Goal: Task Accomplishment & Management: Manage account settings

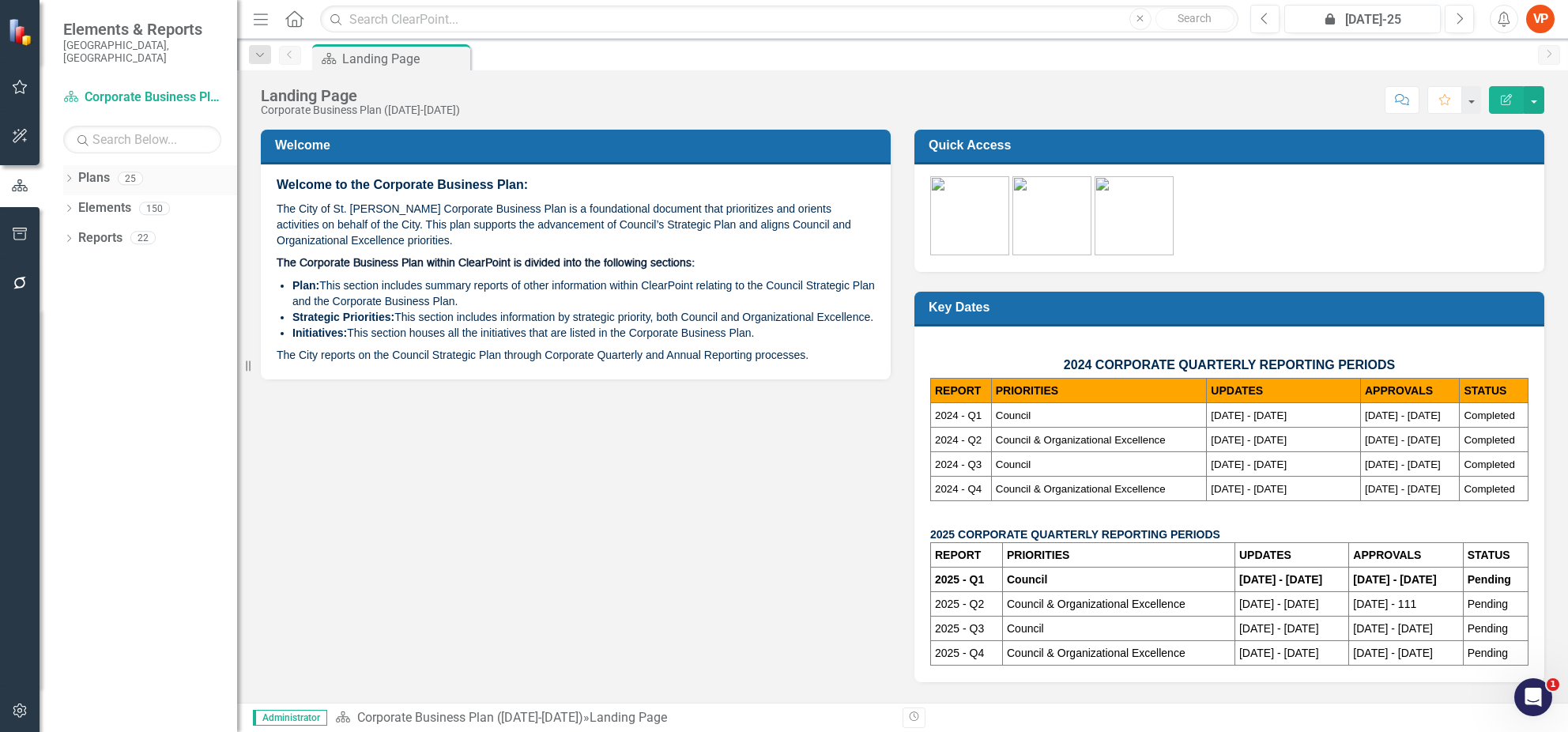
click at [80, 169] on link "Plans" at bounding box center [94, 178] width 31 height 18
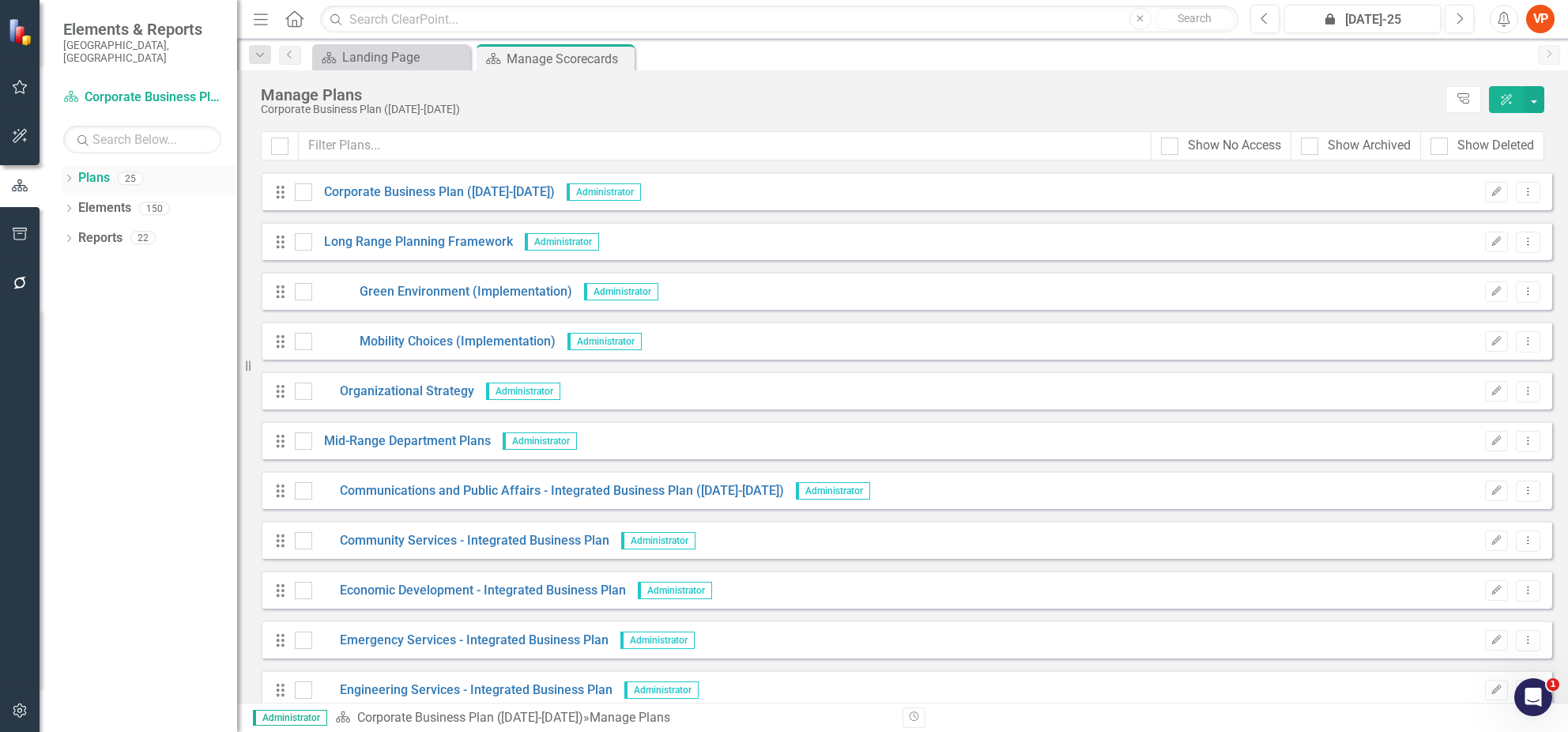
click at [67, 175] on icon "Dropdown" at bounding box center [69, 179] width 11 height 8
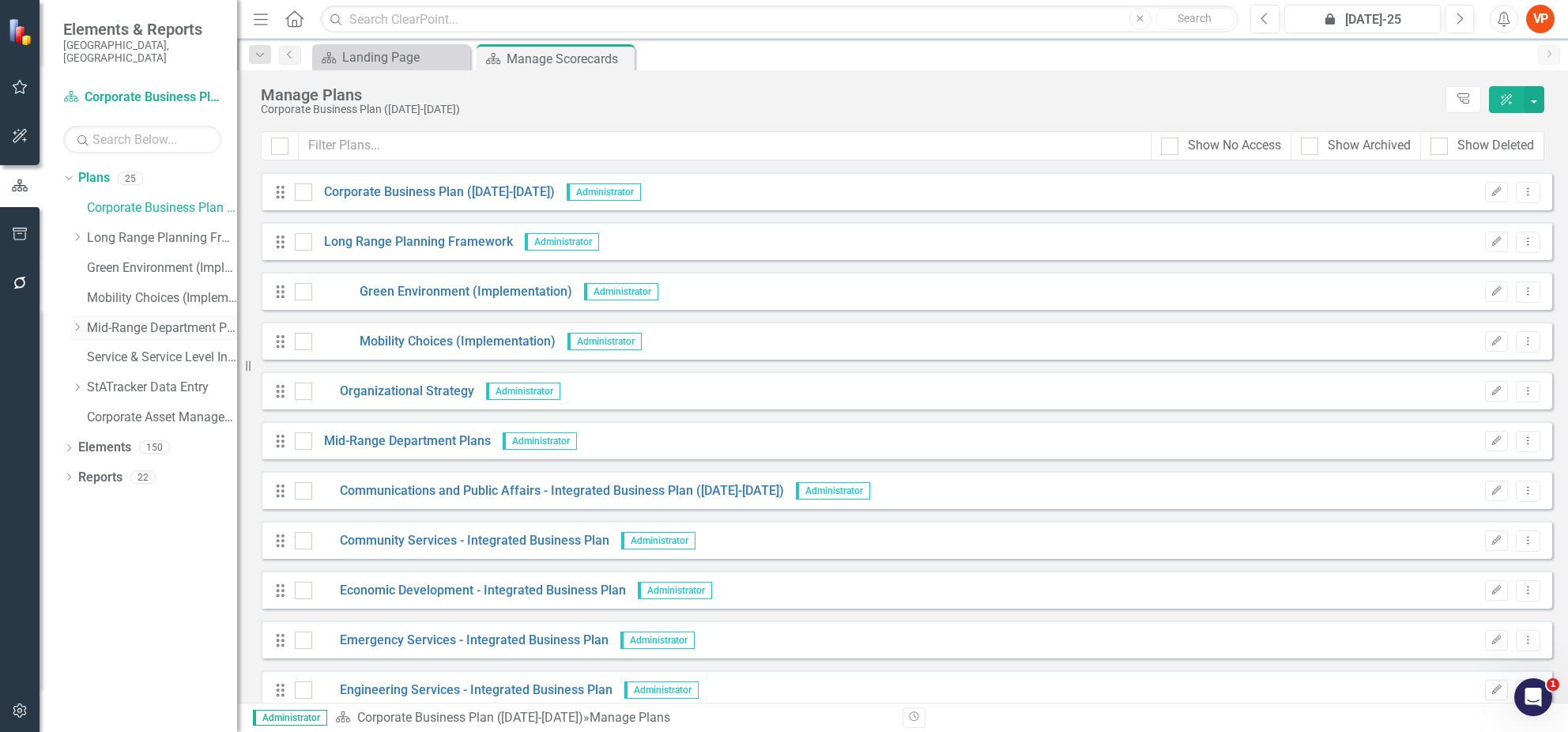
click at [77, 321] on div "Dropdown" at bounding box center [77, 327] width 12 height 14
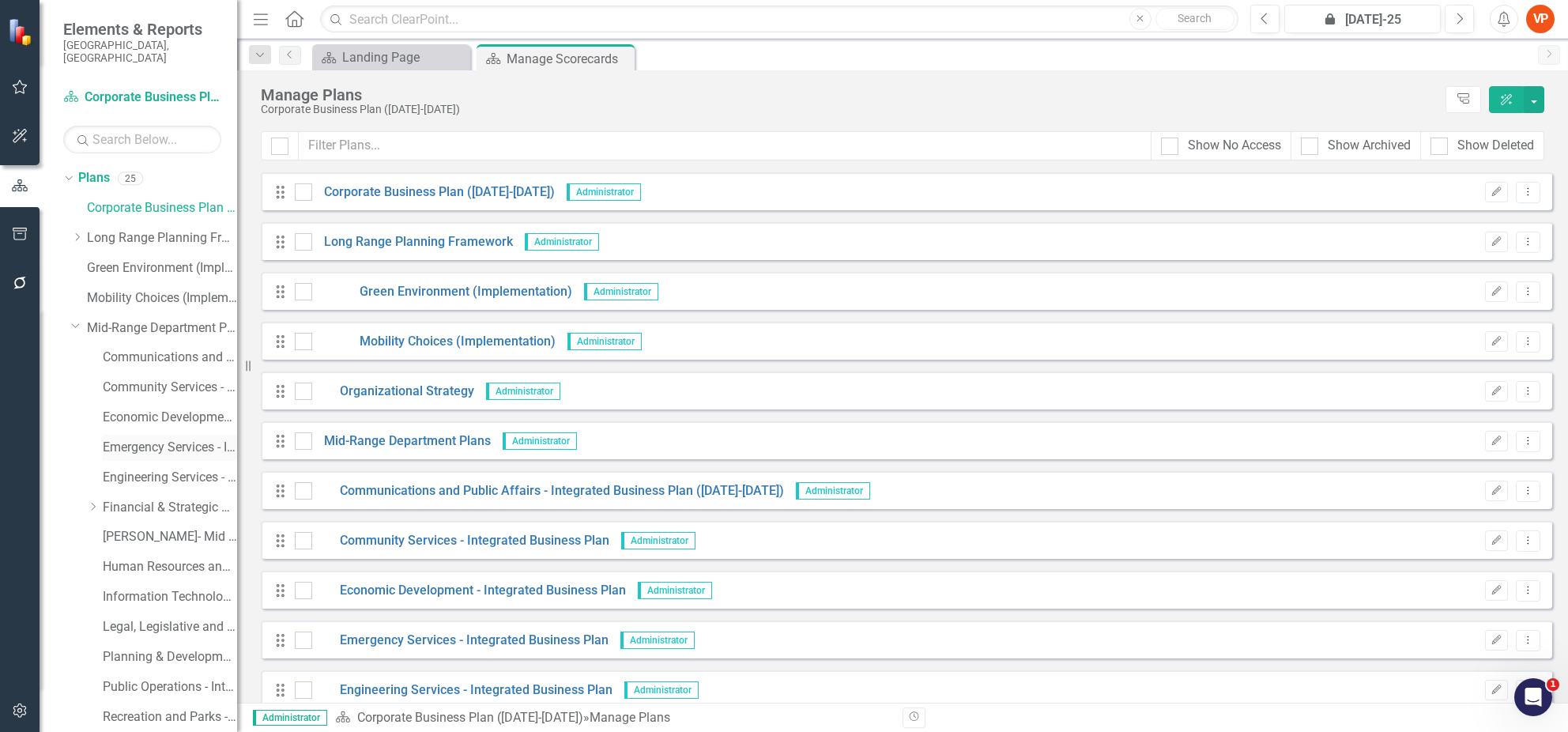
click at [115, 439] on link "Emergency Services - Integrated Business Plan" at bounding box center [170, 448] width 134 height 18
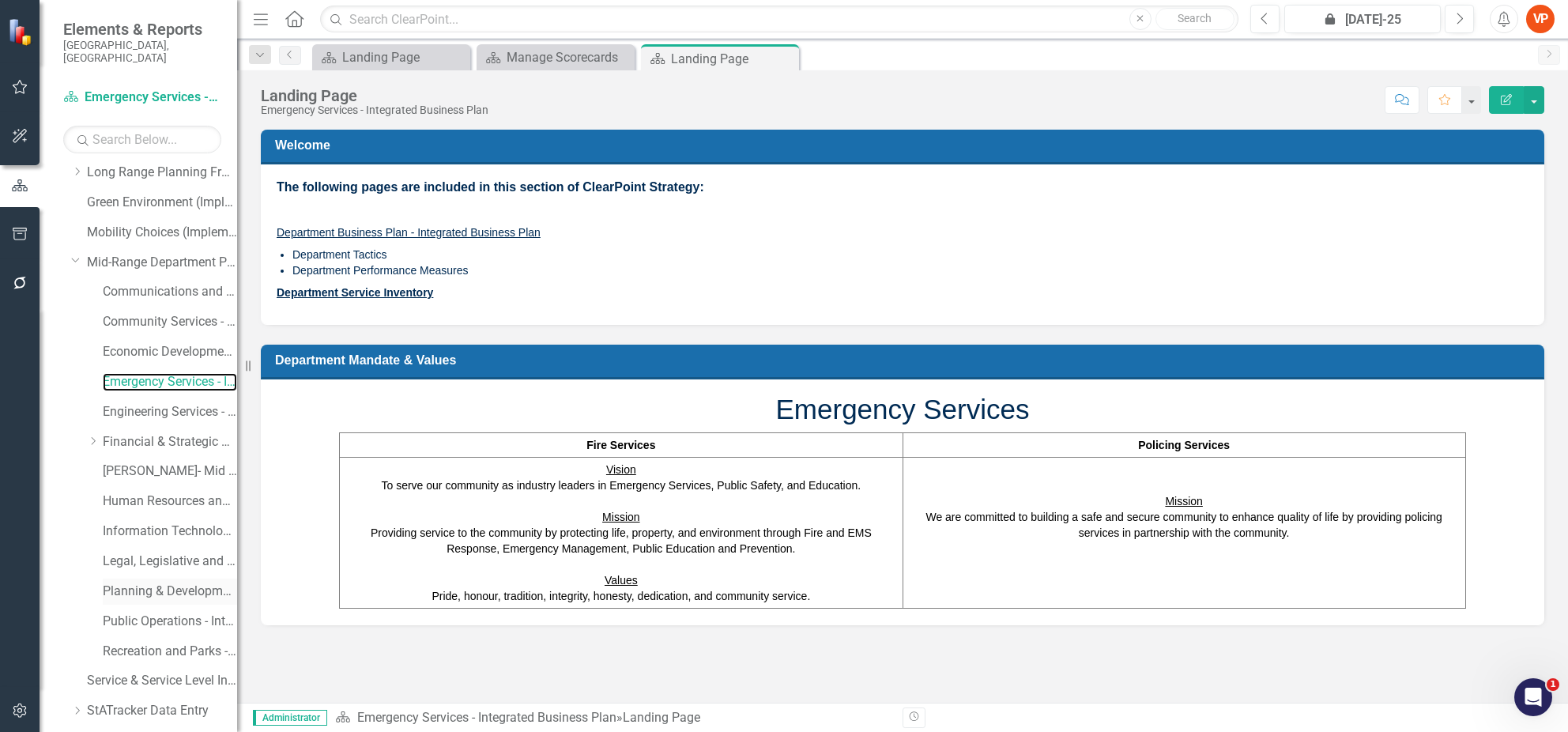
scroll to position [138, 0]
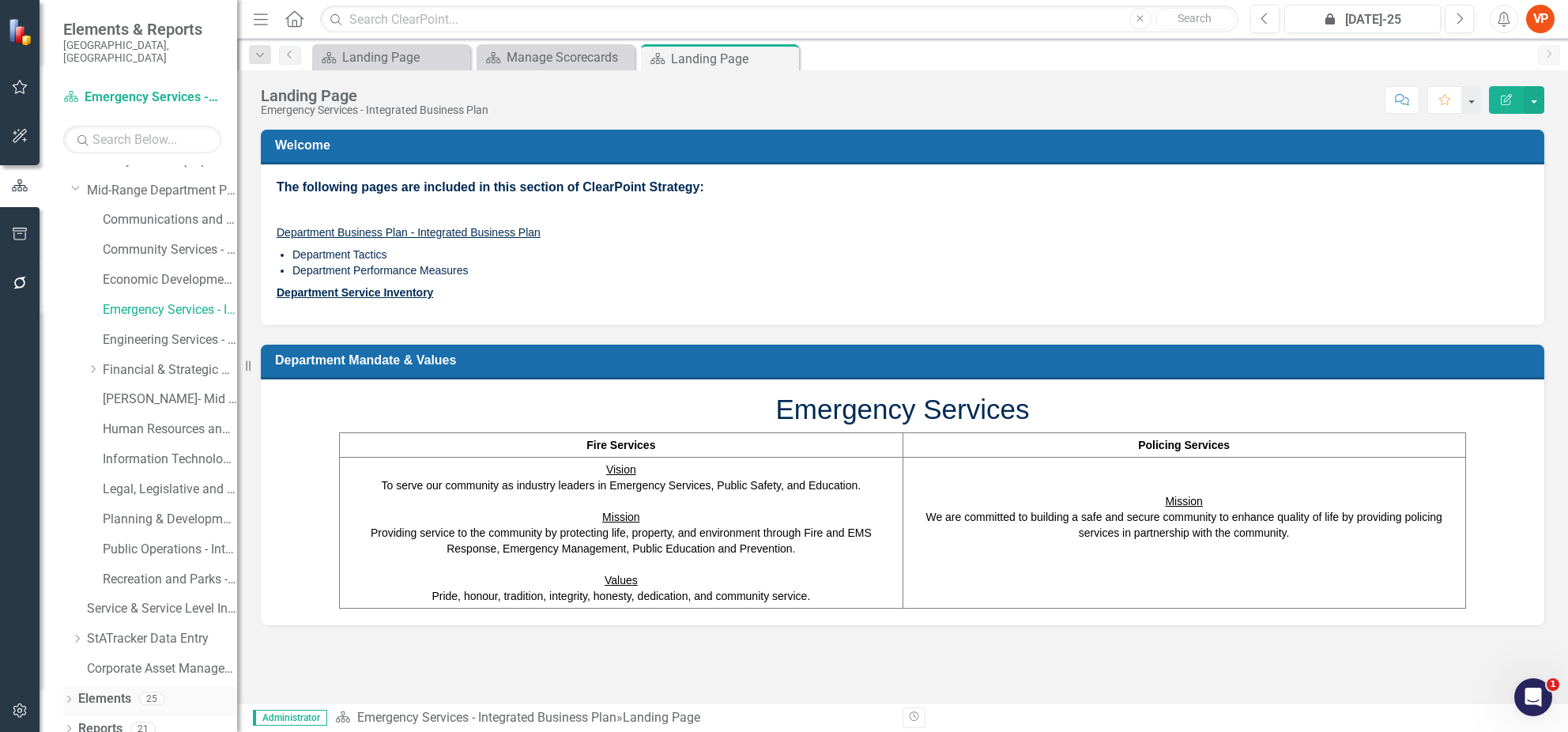
click at [116, 690] on link "Elements" at bounding box center [105, 699] width 53 height 18
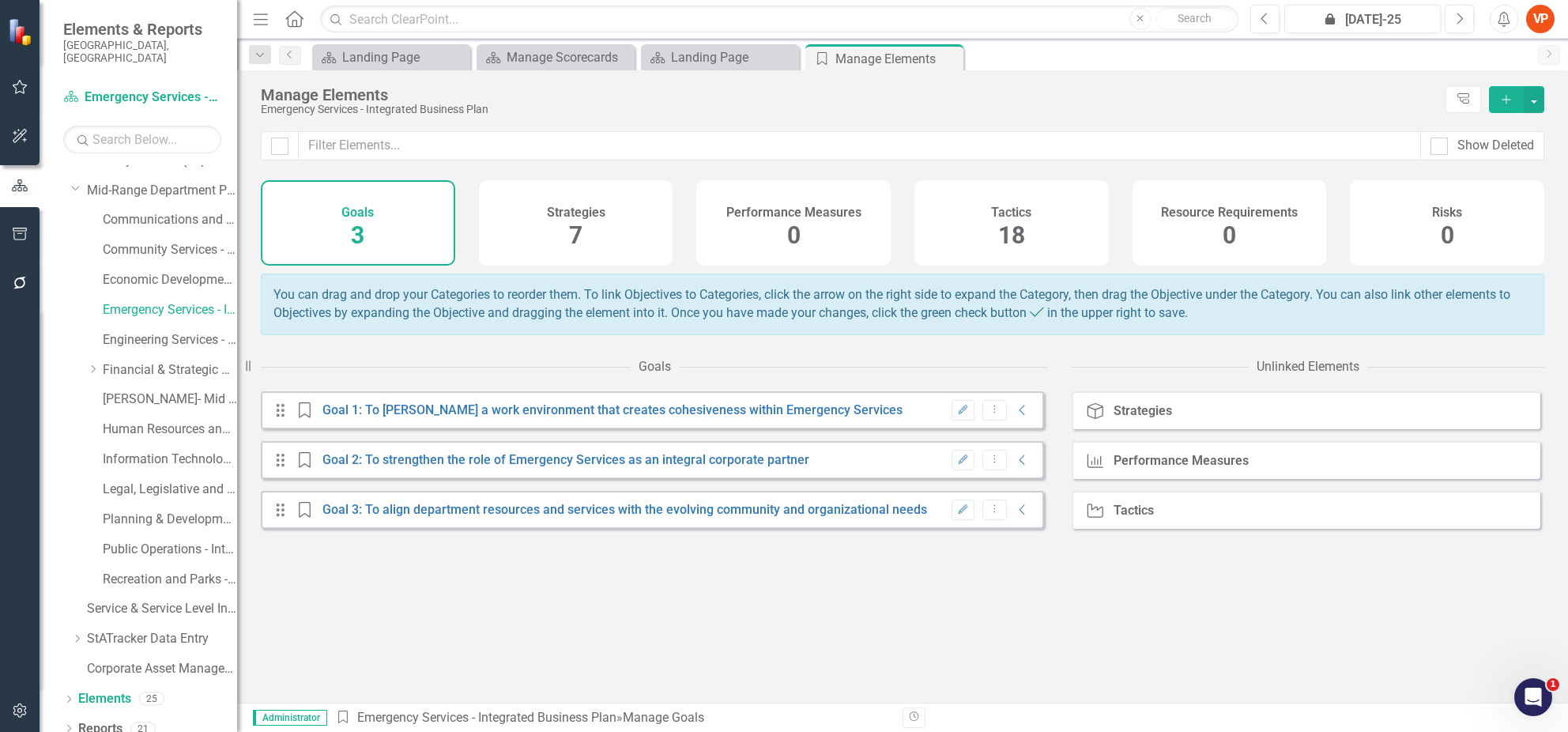
click at [1001, 227] on span "18" at bounding box center [1011, 235] width 27 height 28
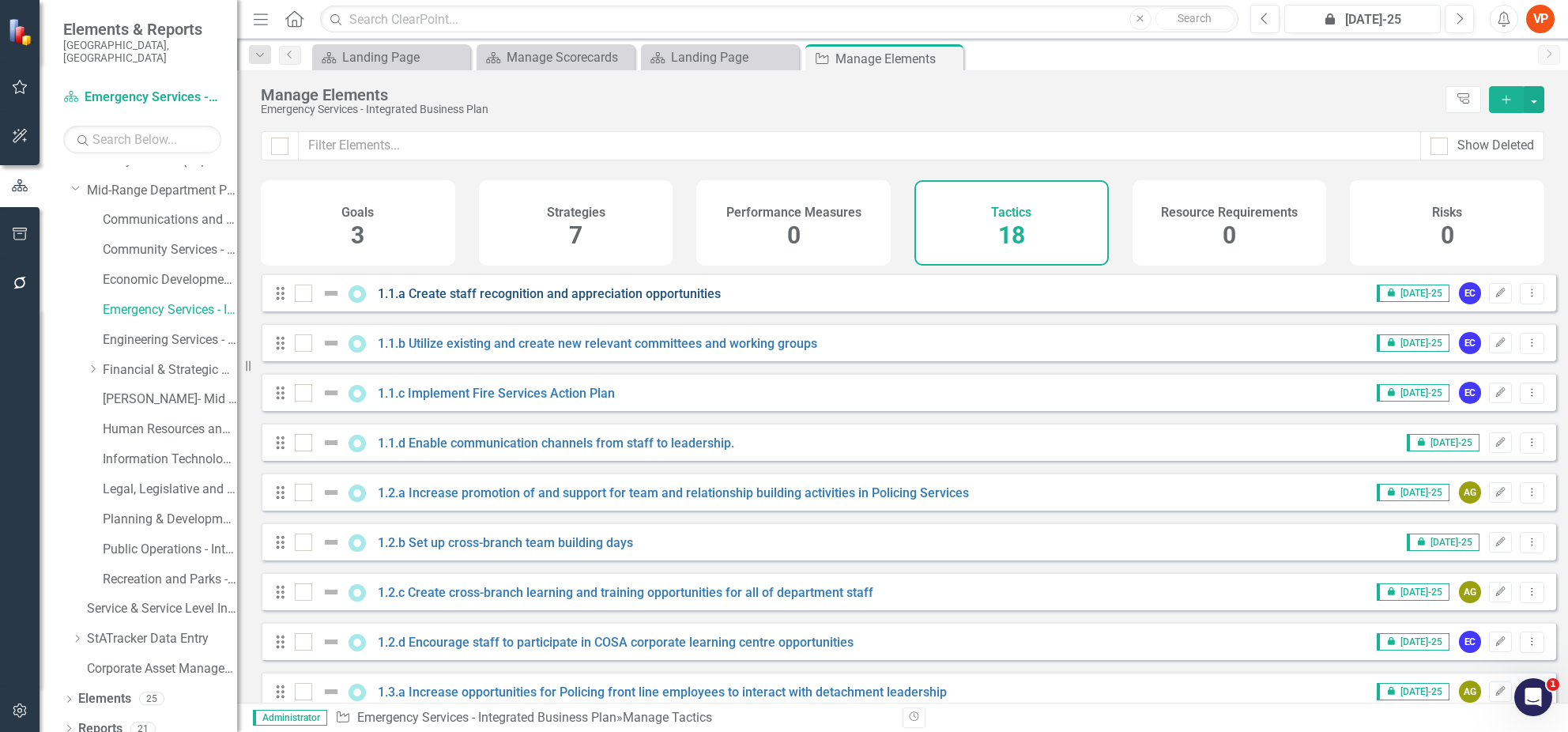
click at [441, 301] on link "1.1.a Create staff recognition and appreciation opportunities" at bounding box center [550, 294] width 343 height 15
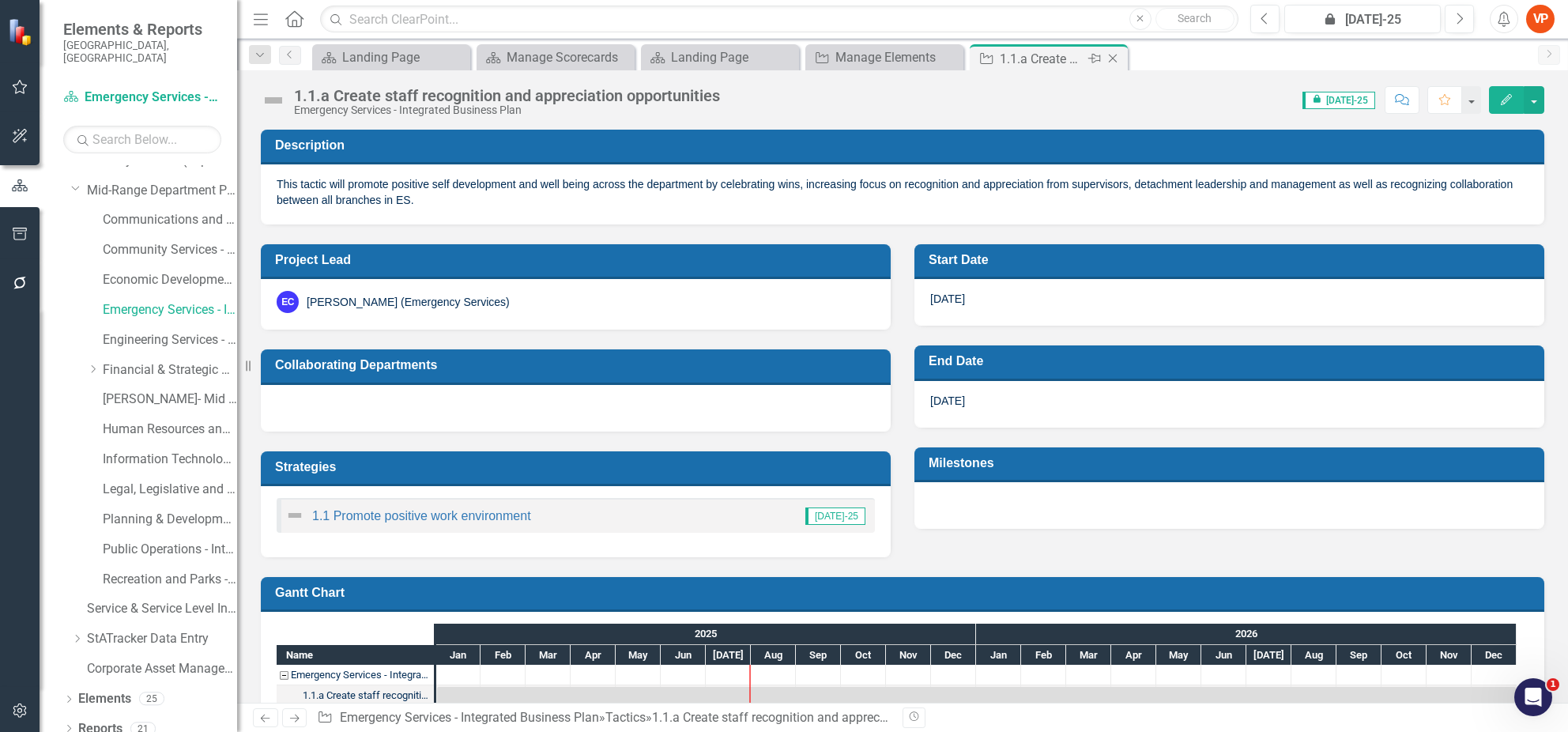
click at [1111, 58] on icon at bounding box center [1112, 58] width 8 height 8
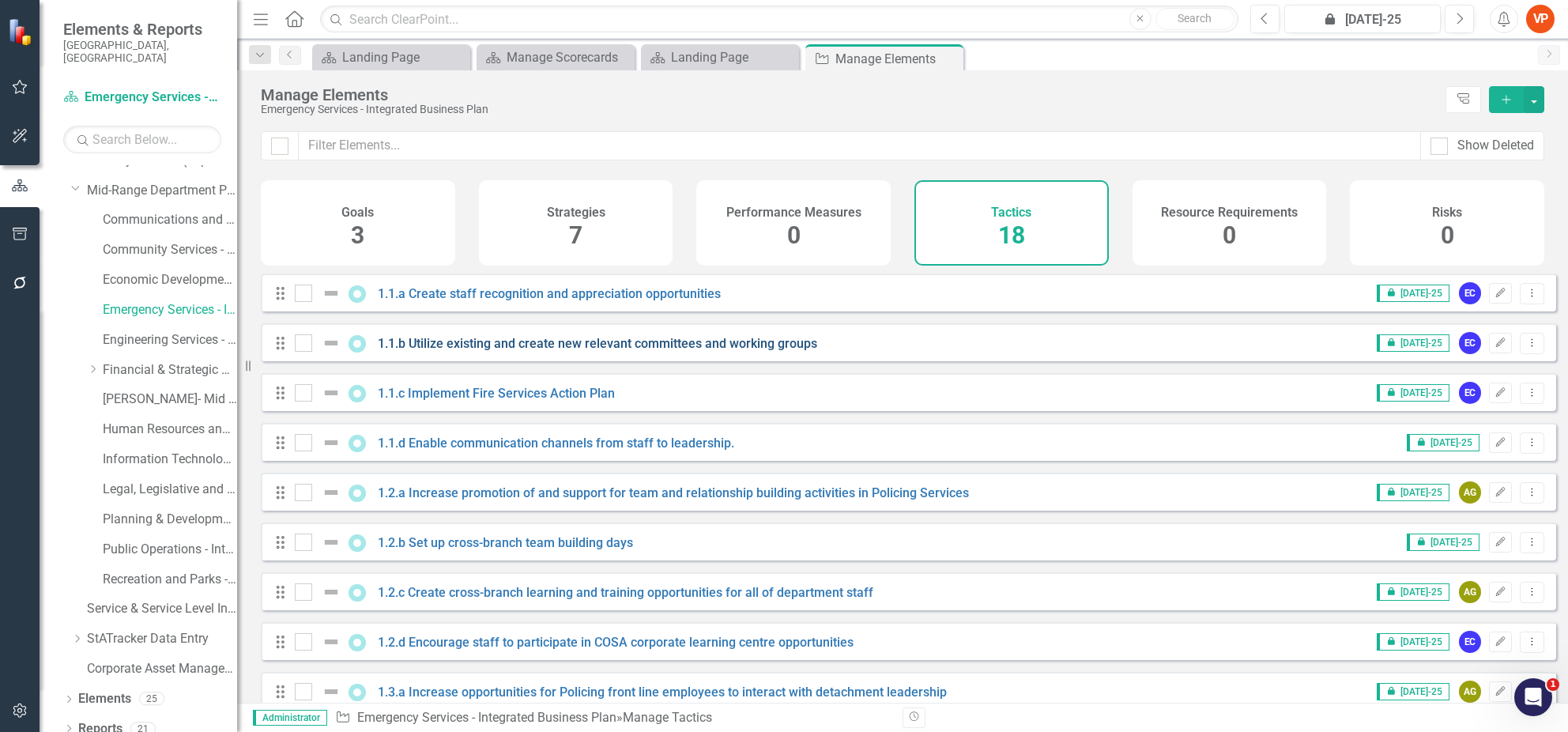
click at [607, 350] on link "1.1.b Utilize existing and create new relevant committees and working groups" at bounding box center [597, 343] width 439 height 15
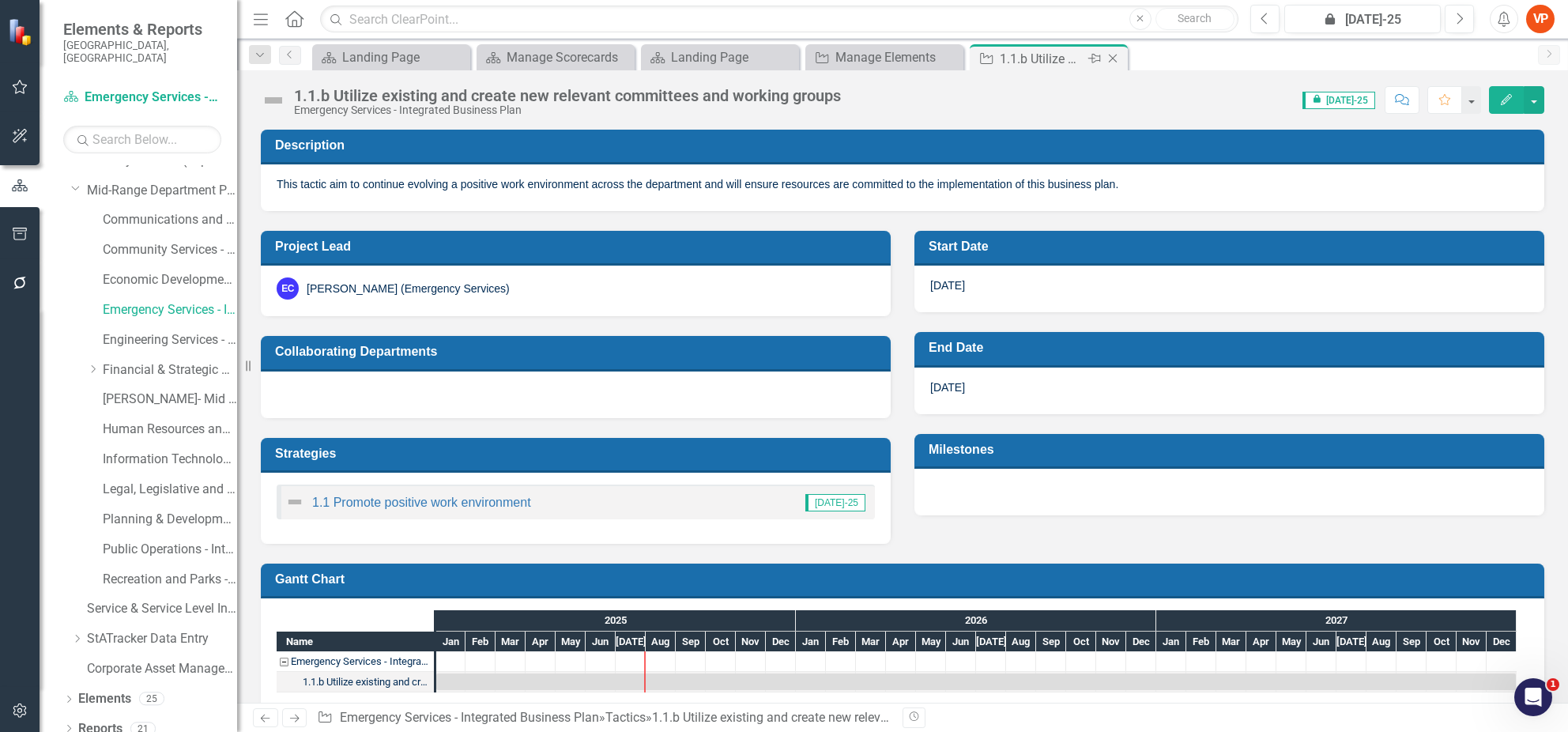
click at [1108, 60] on icon "Close" at bounding box center [1112, 59] width 16 height 13
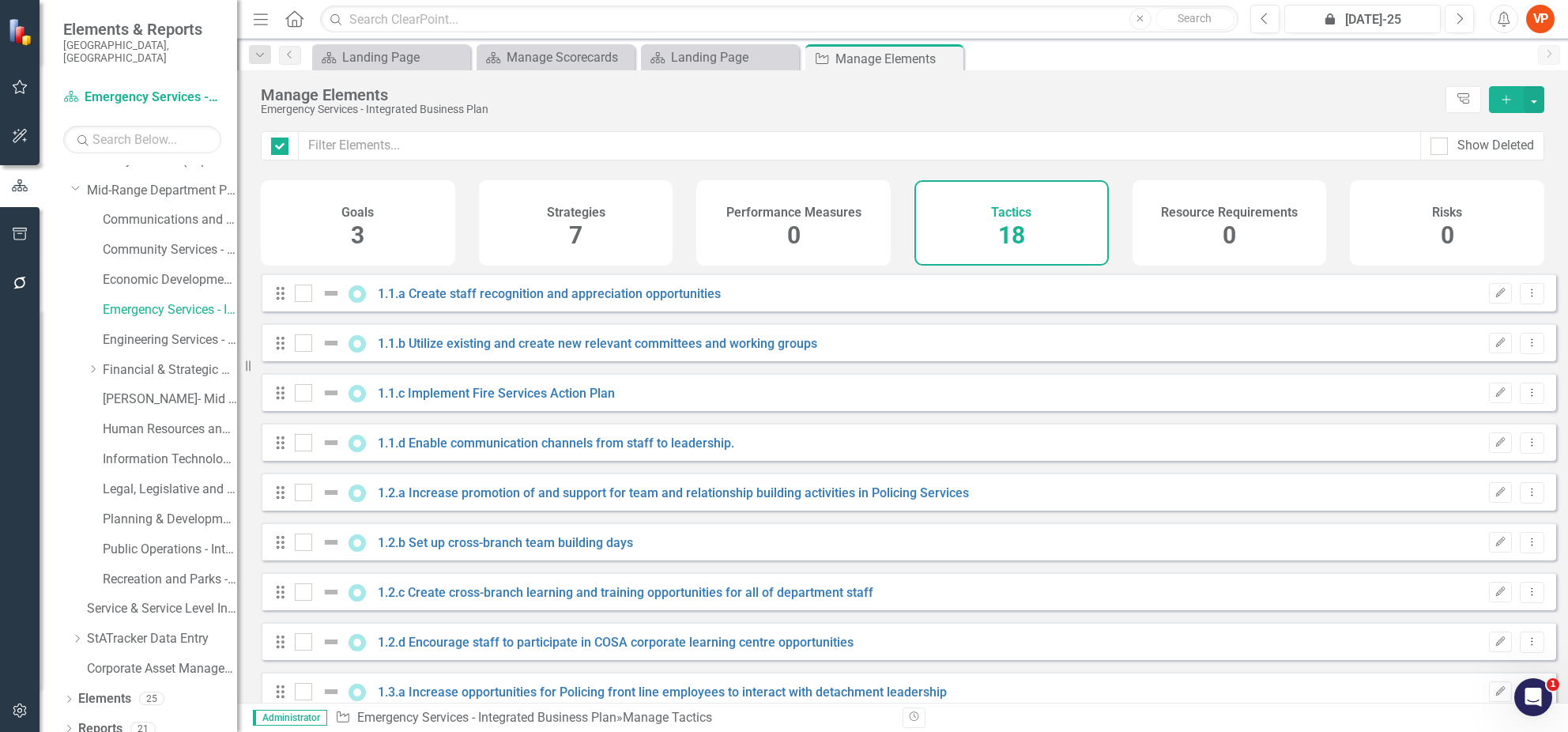
checkbox input "false"
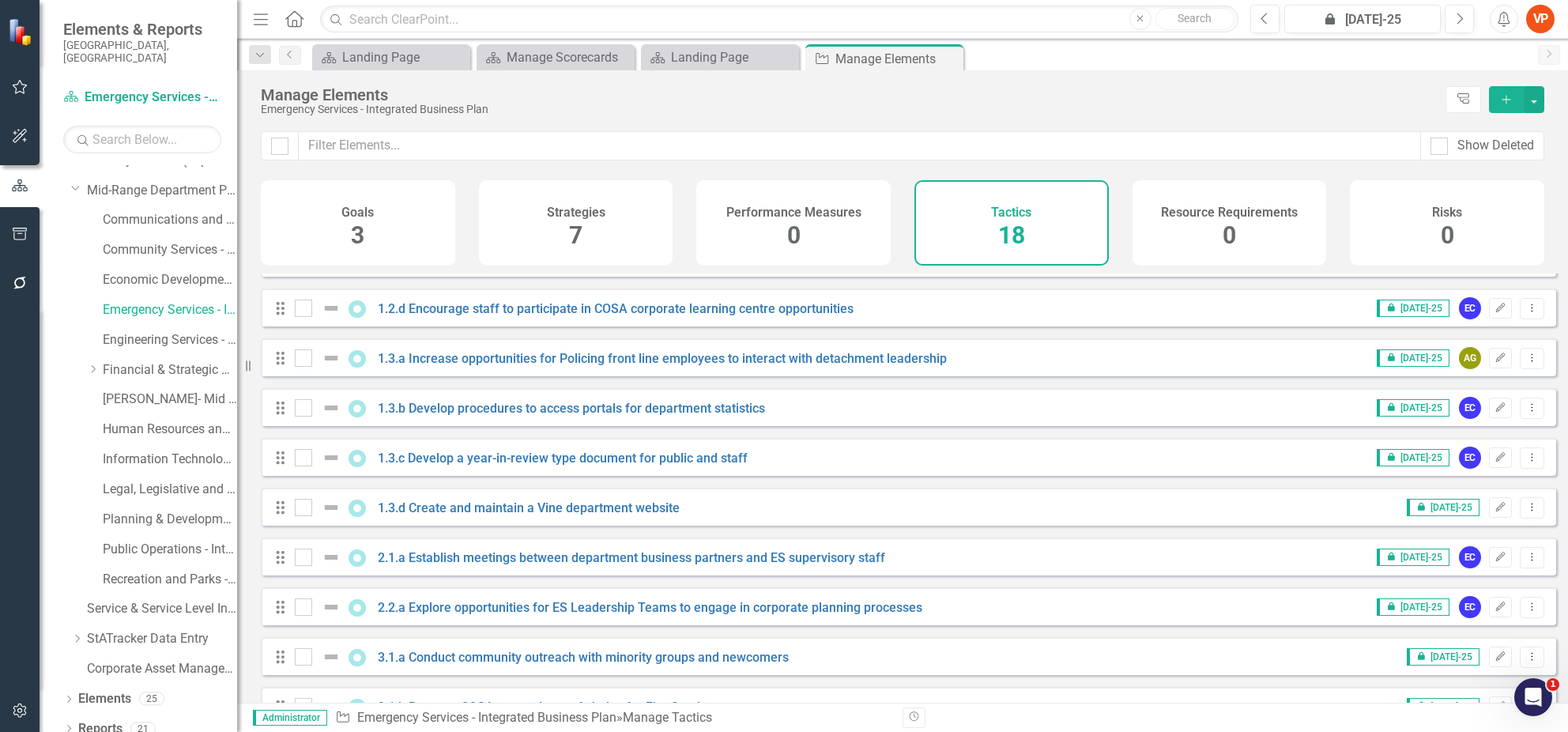
scroll to position [421, 0]
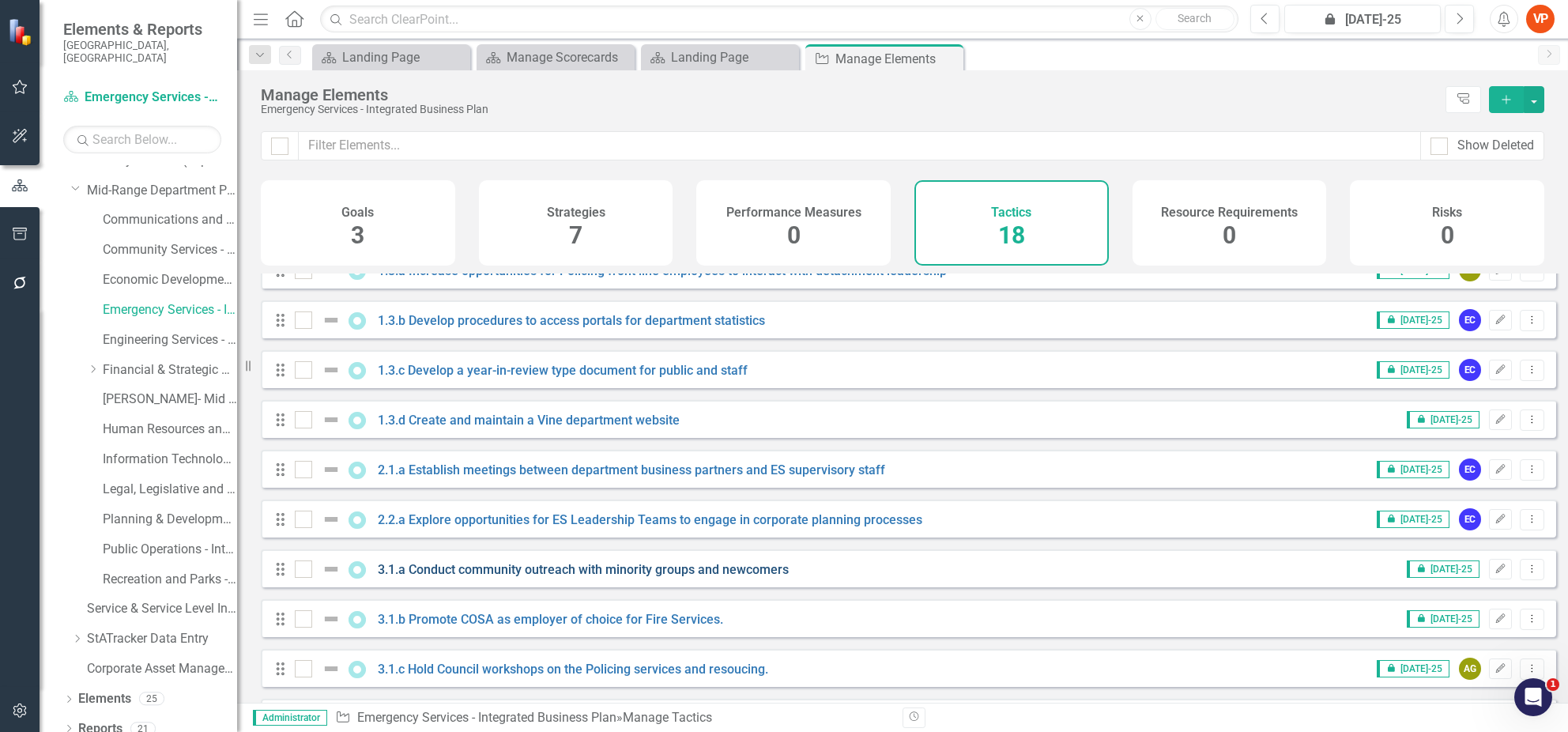
click at [481, 577] on link "3.1.a Conduct community outreach with minority groups and newcomers" at bounding box center [584, 569] width 411 height 15
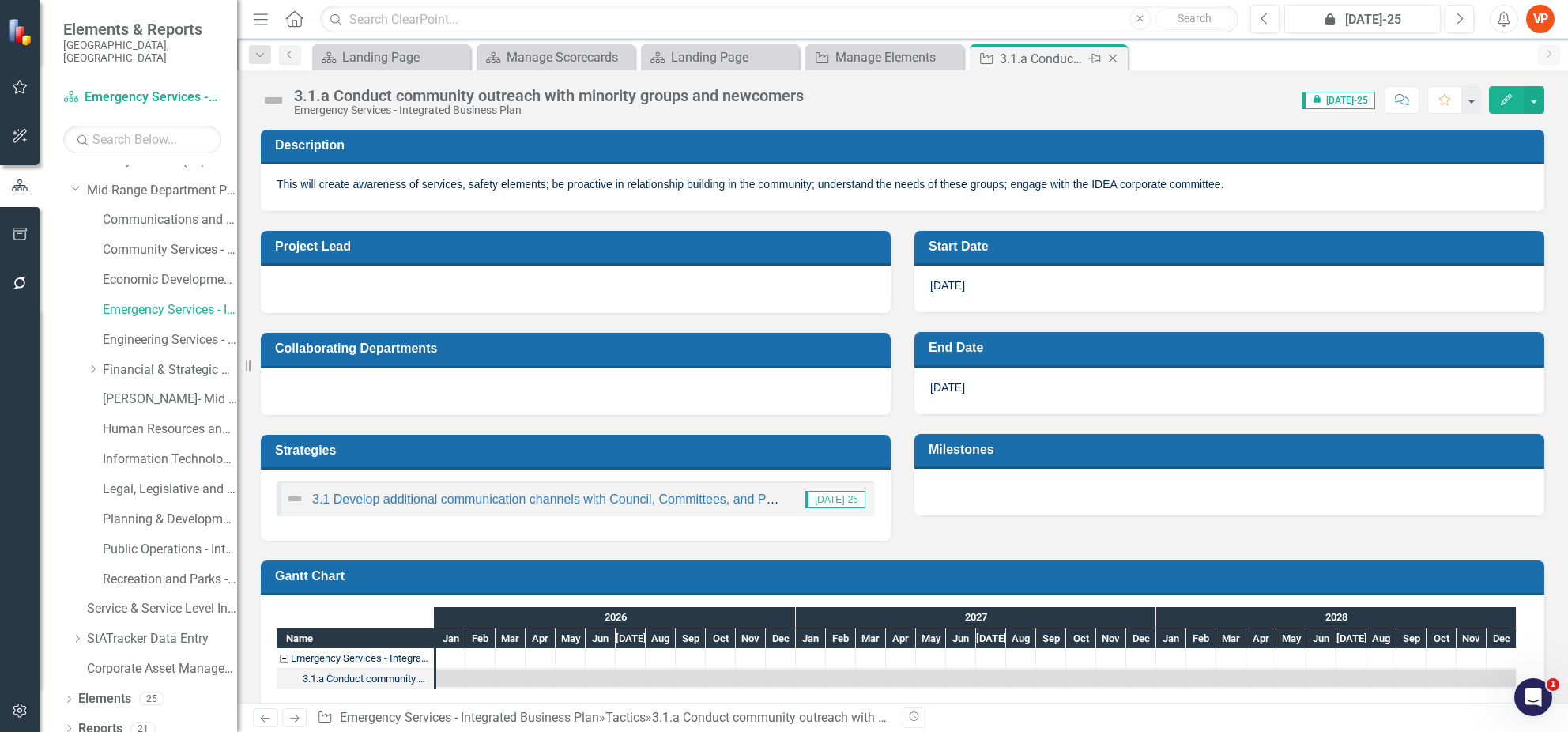
click at [1118, 56] on icon "Close" at bounding box center [1112, 59] width 16 height 13
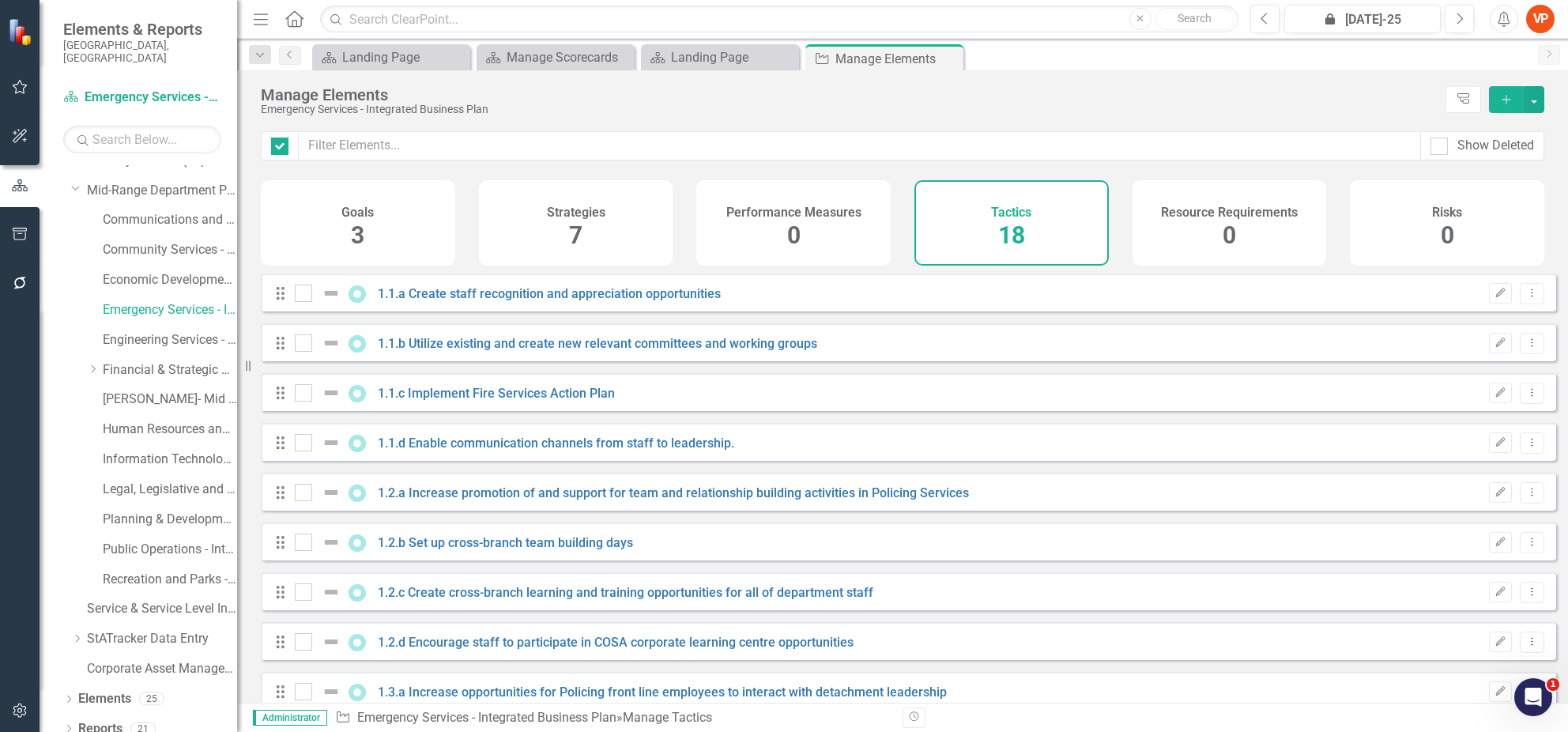
checkbox input "false"
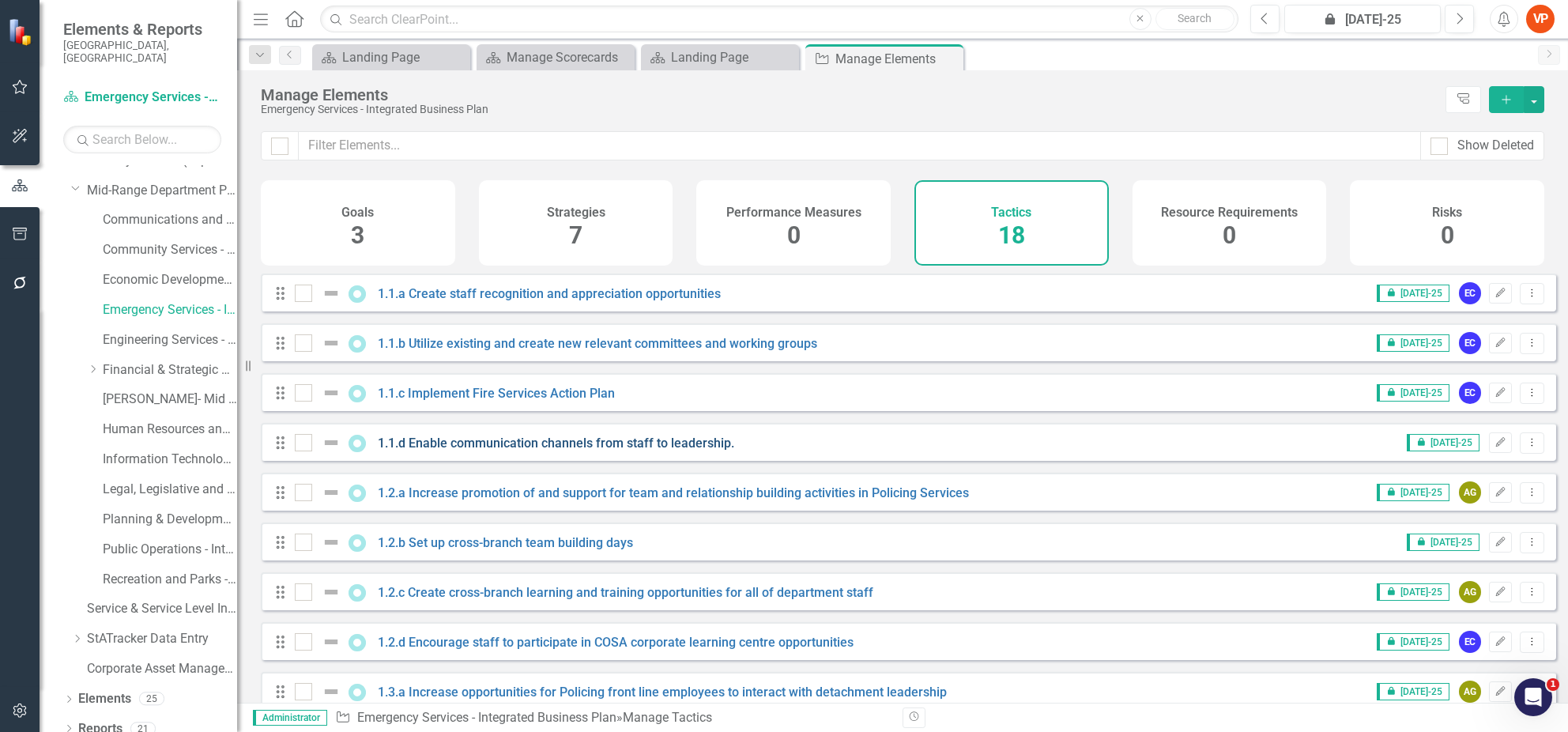
click at [589, 450] on link "1.1.d Enable communication channels from staff to leadership." at bounding box center [556, 443] width 356 height 15
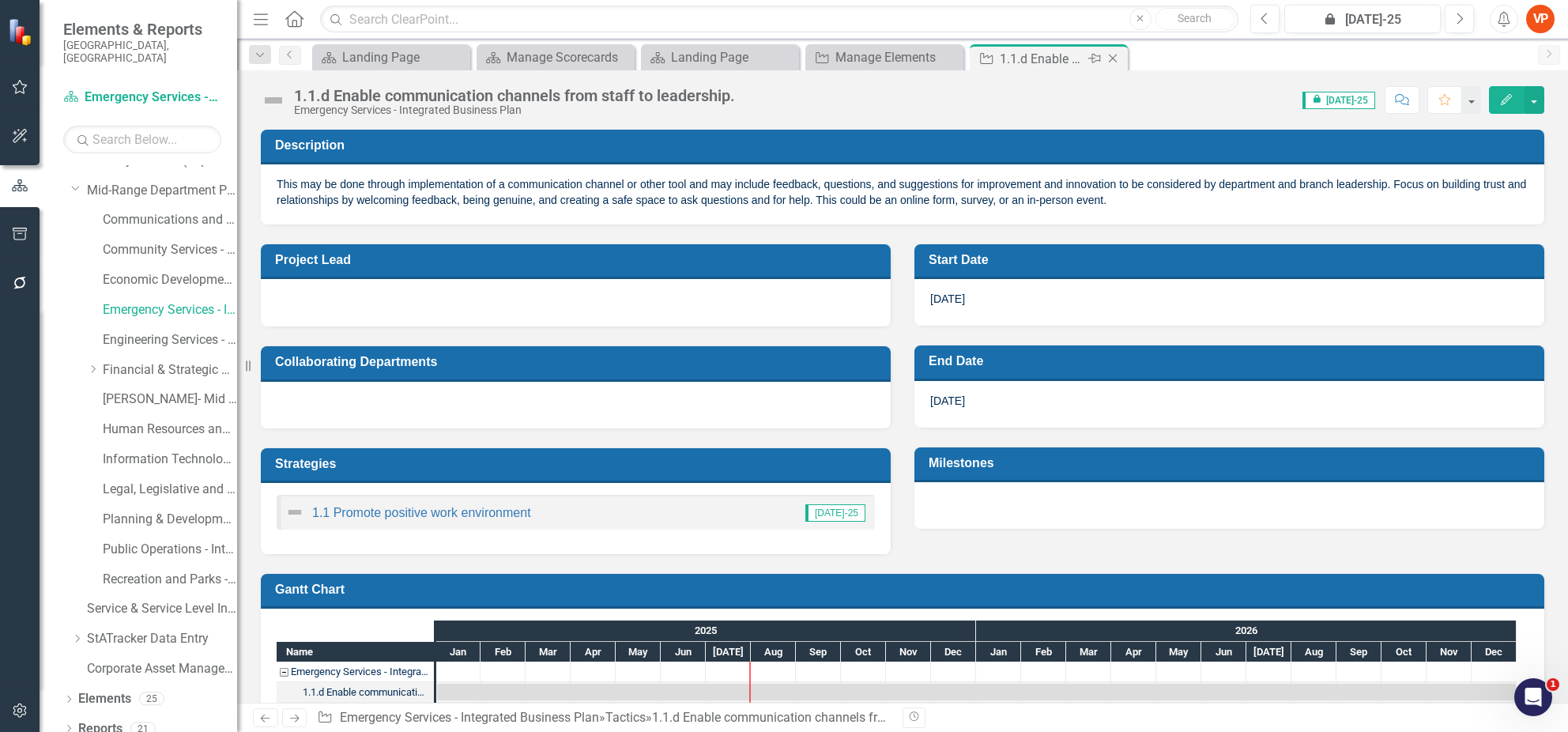
click at [1108, 60] on icon "Close" at bounding box center [1112, 59] width 16 height 13
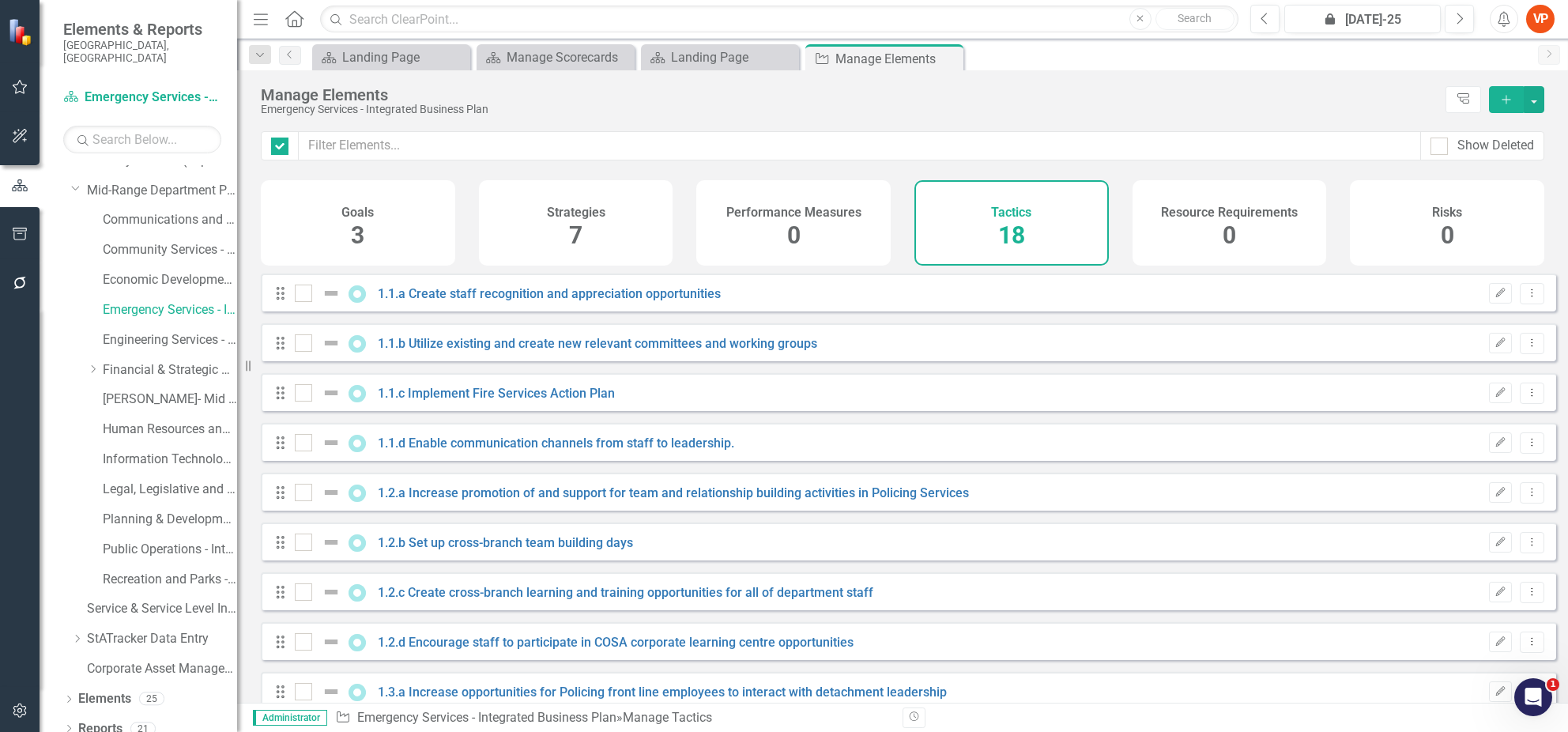
checkbox input "false"
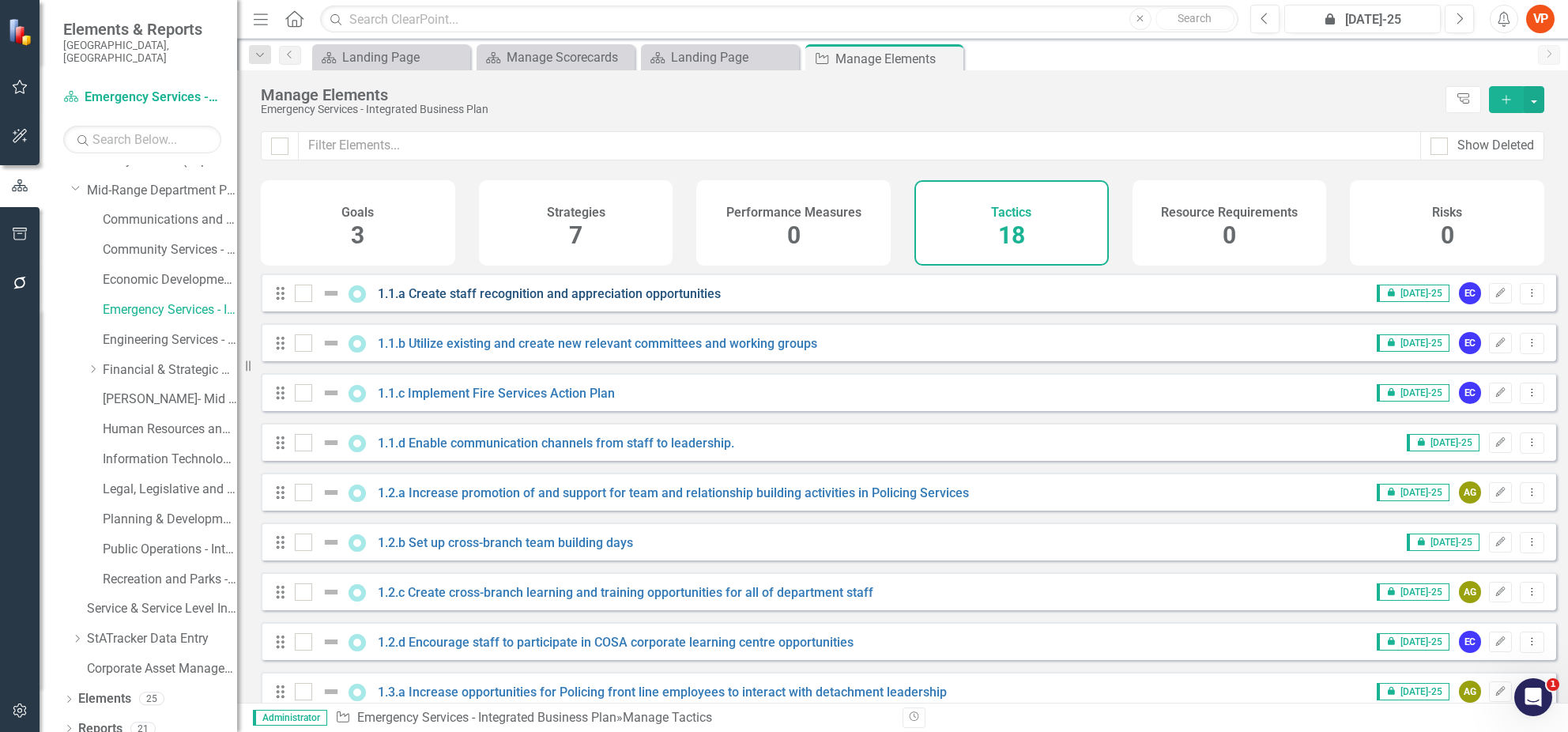
click at [577, 301] on link "1.1.a Create staff recognition and appreciation opportunities" at bounding box center [550, 294] width 343 height 15
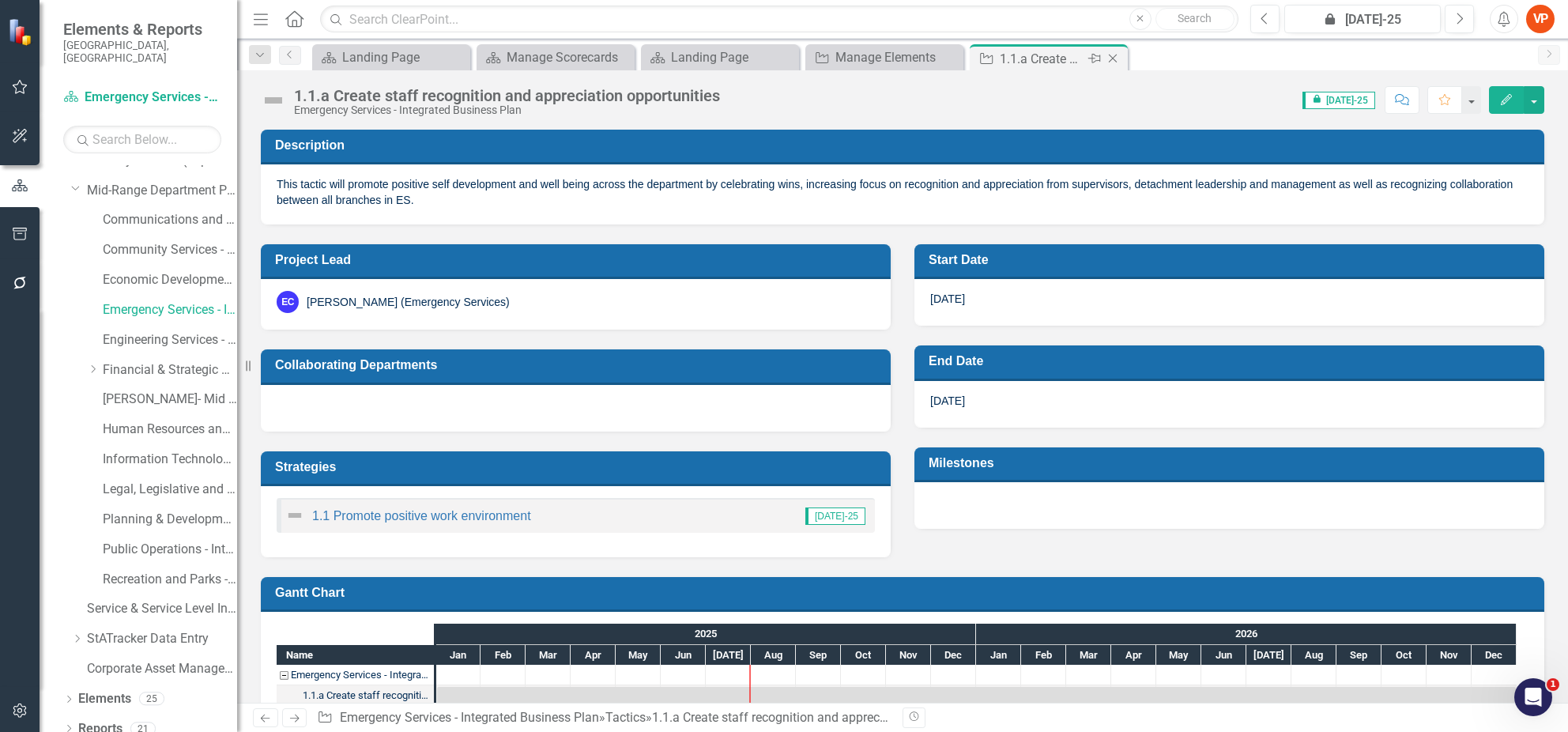
click at [1114, 55] on icon "Close" at bounding box center [1112, 59] width 16 height 13
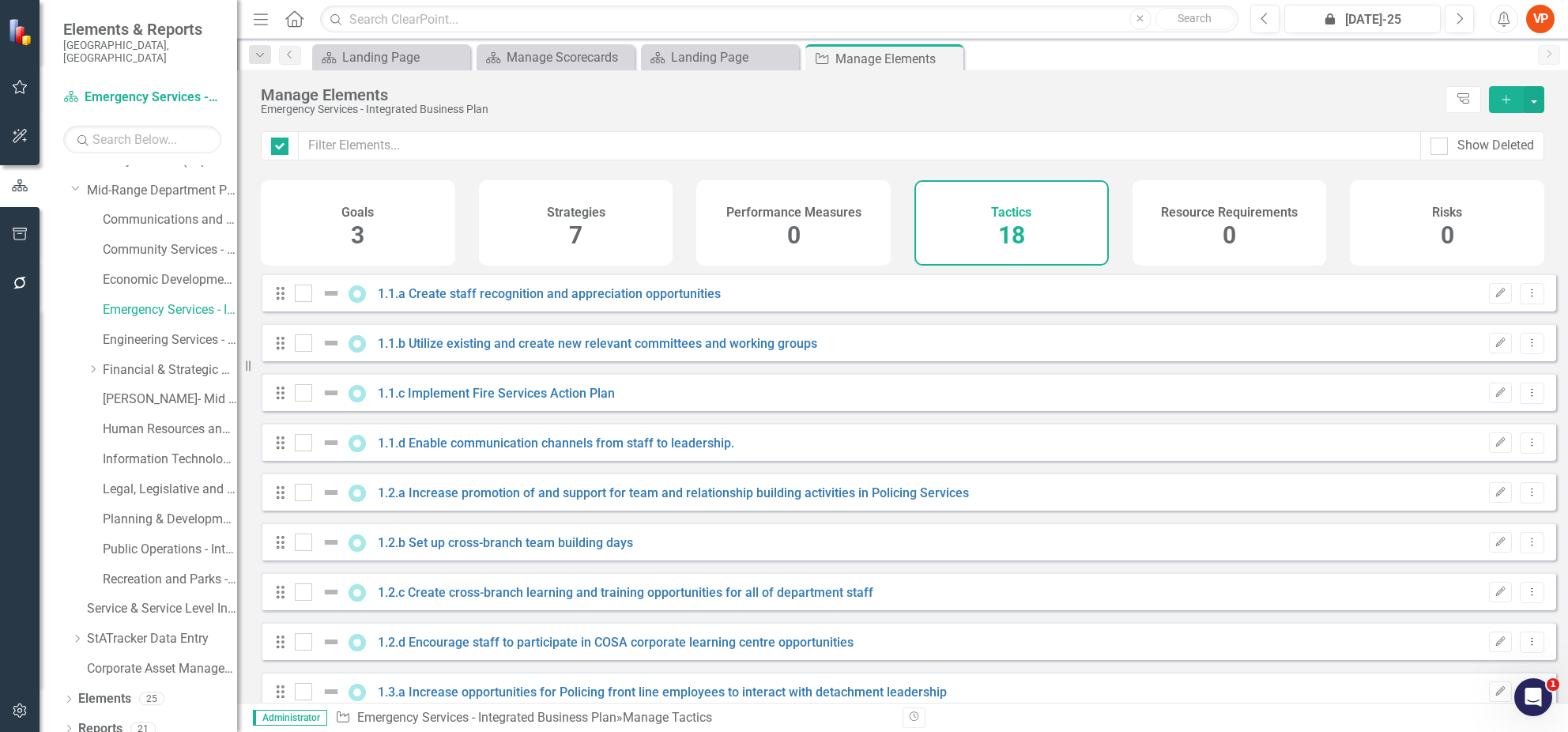
checkbox input "false"
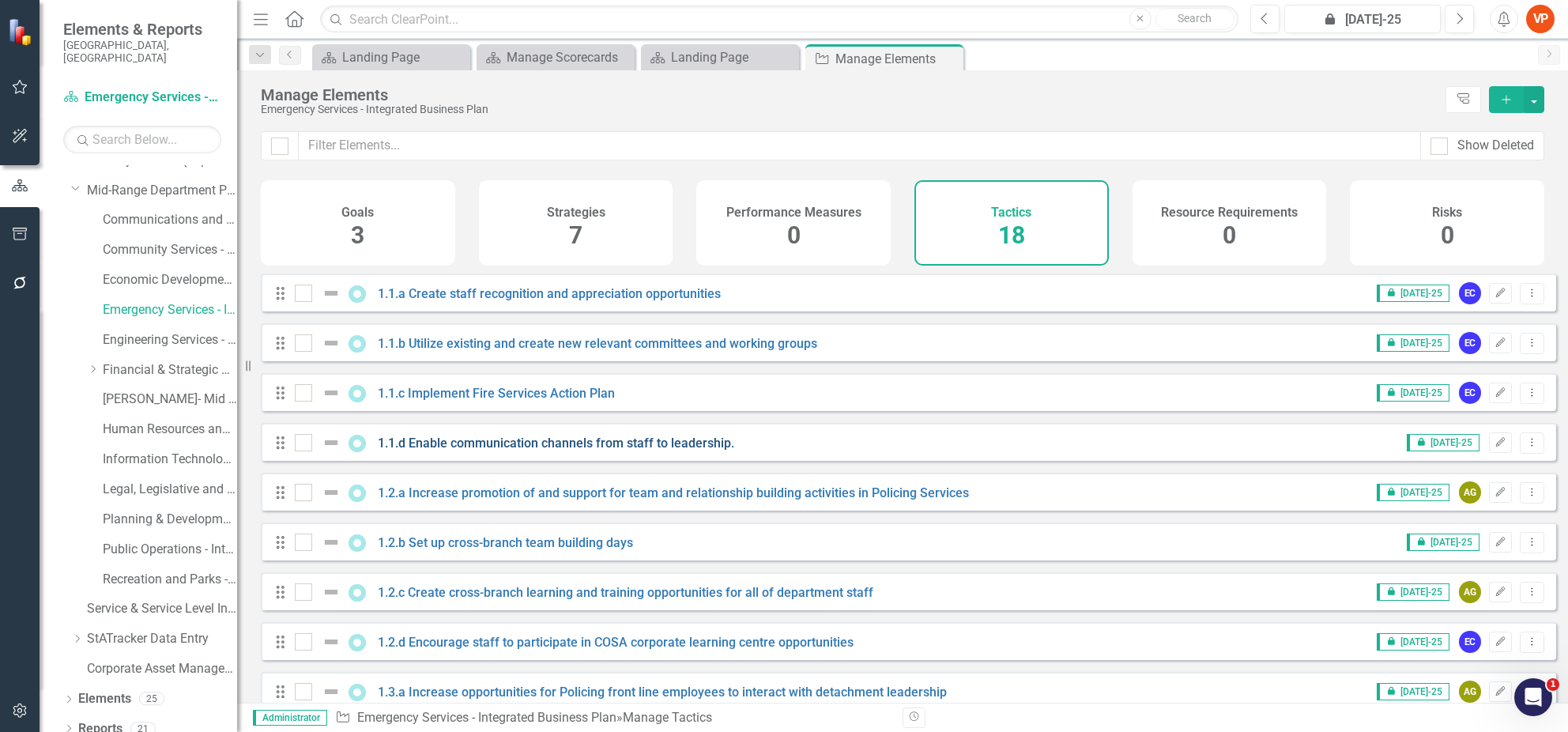
click at [484, 450] on link "1.1.d Enable communication channels from staff to leadership." at bounding box center [556, 443] width 356 height 15
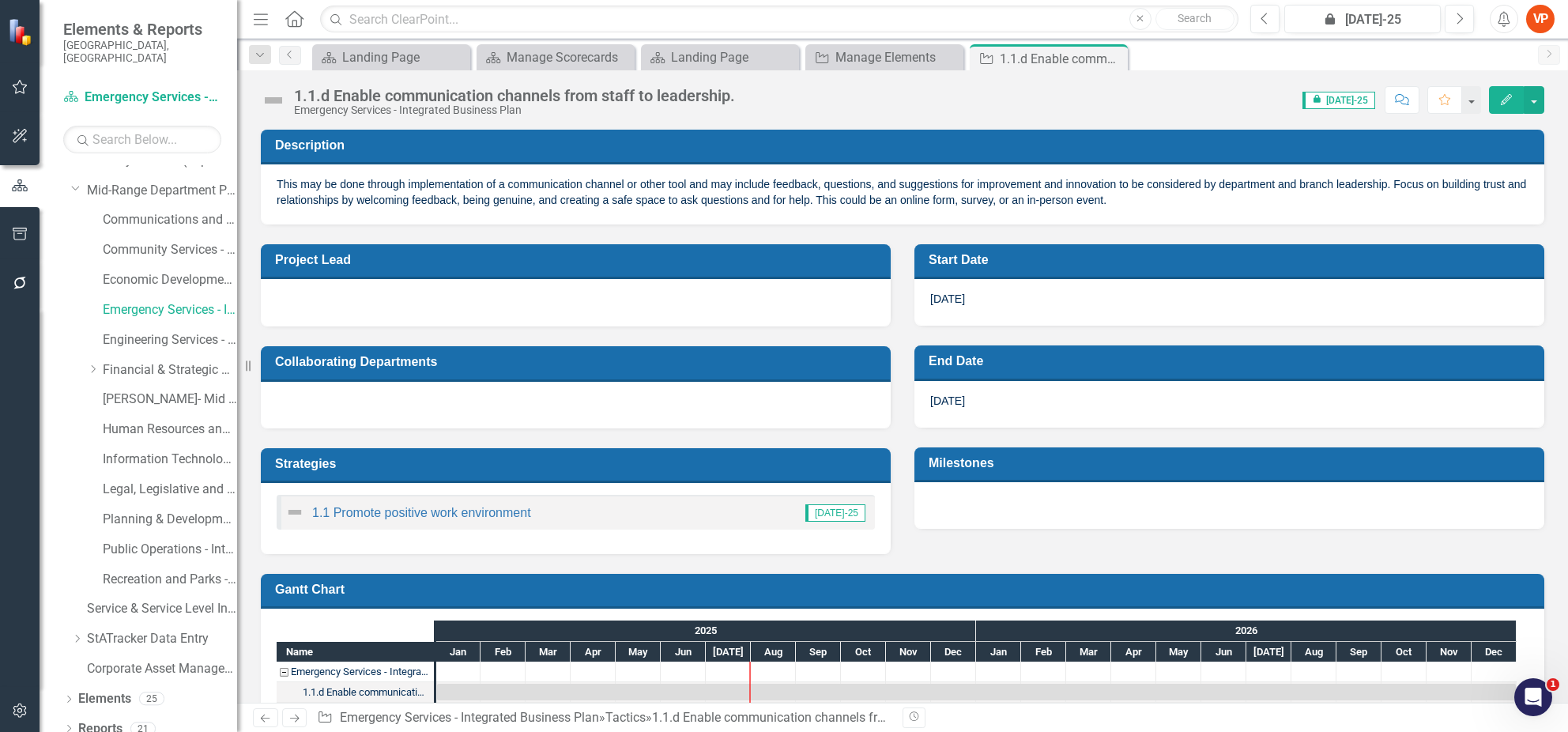
click at [328, 303] on div at bounding box center [575, 300] width 598 height 19
click at [336, 301] on div at bounding box center [575, 300] width 598 height 19
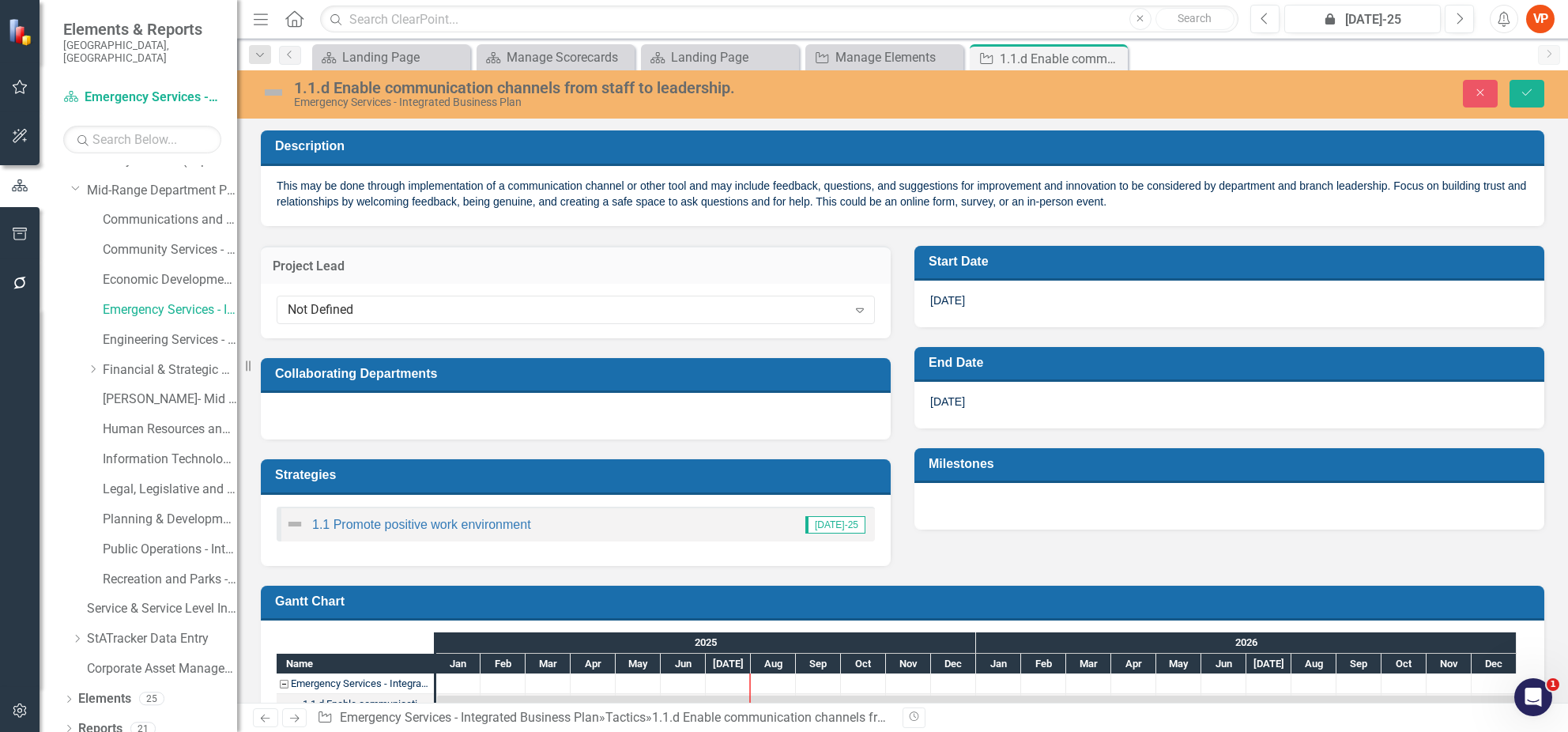
click at [336, 301] on div "Not Defined" at bounding box center [568, 310] width 560 height 18
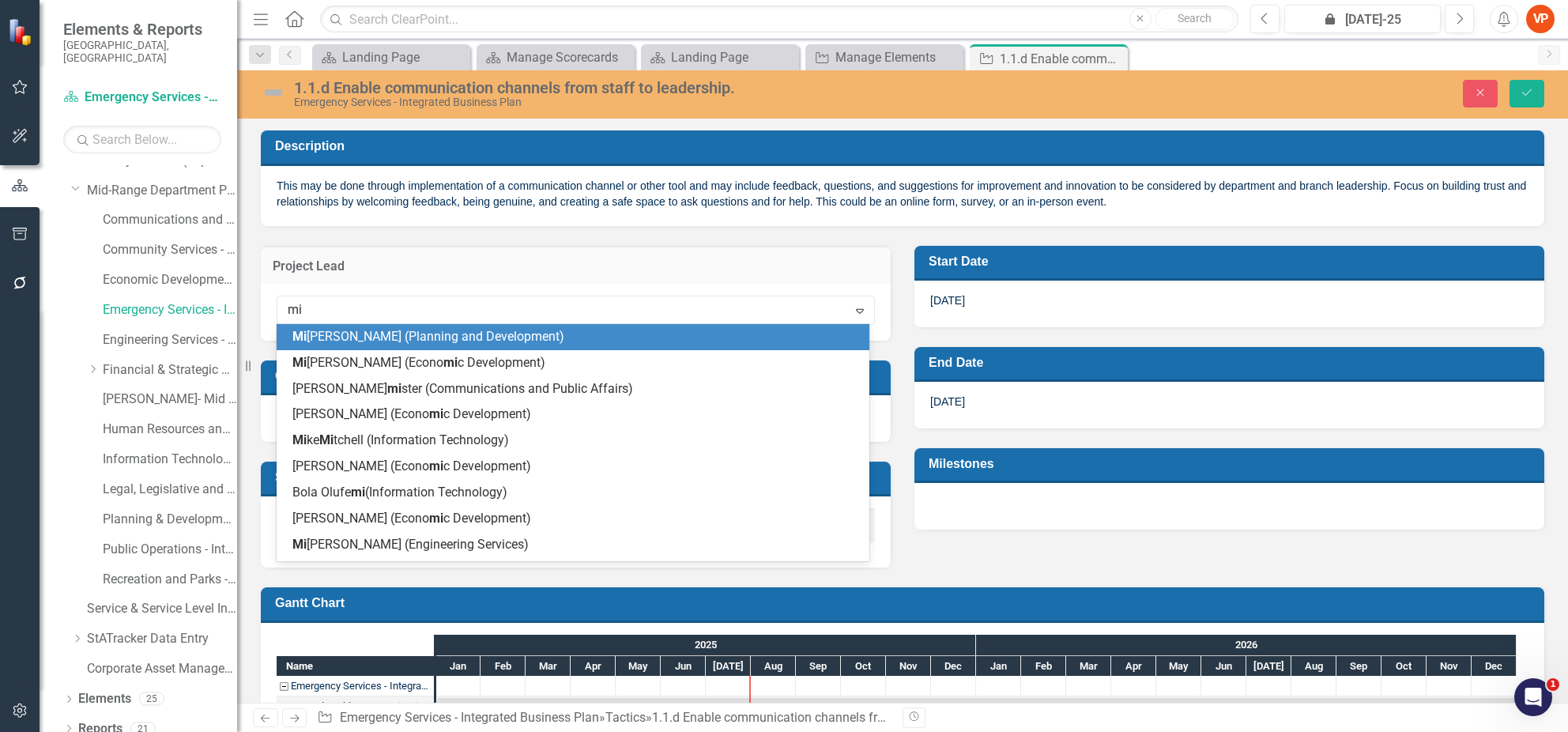
type input "m"
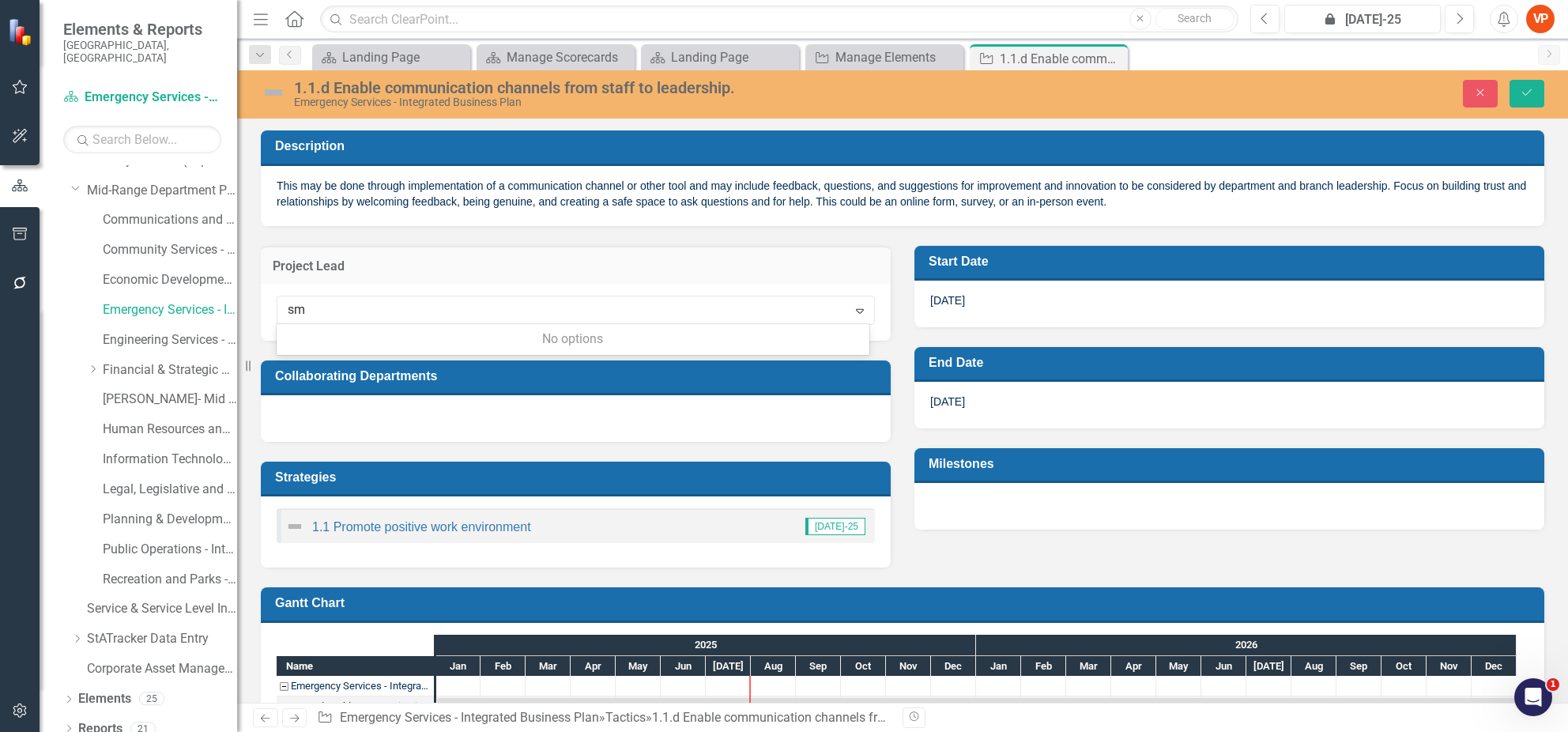
type input "s"
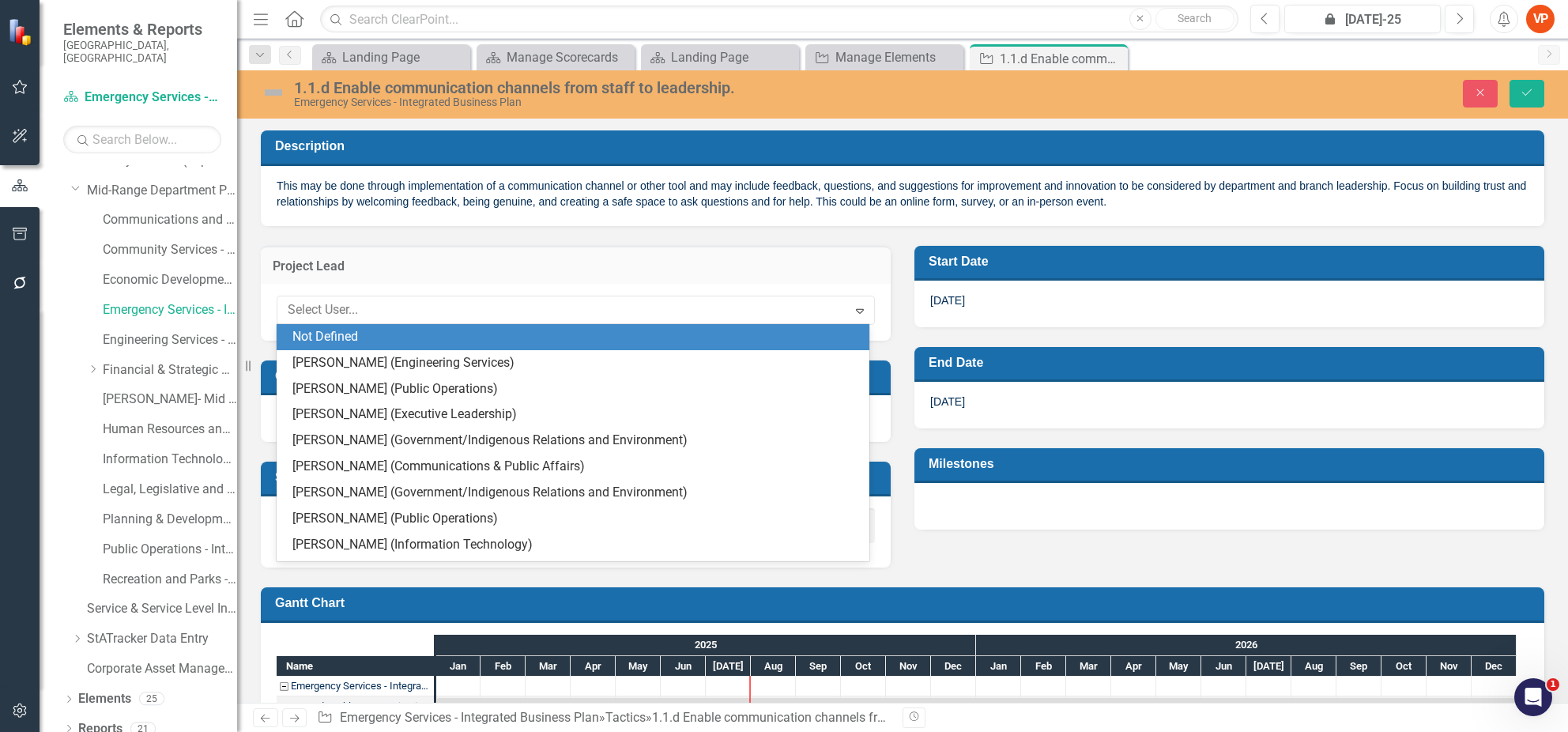
click at [362, 239] on div "Project Lead 144 results available. Use Up and Down to choose options, press En…" at bounding box center [575, 283] width 653 height 115
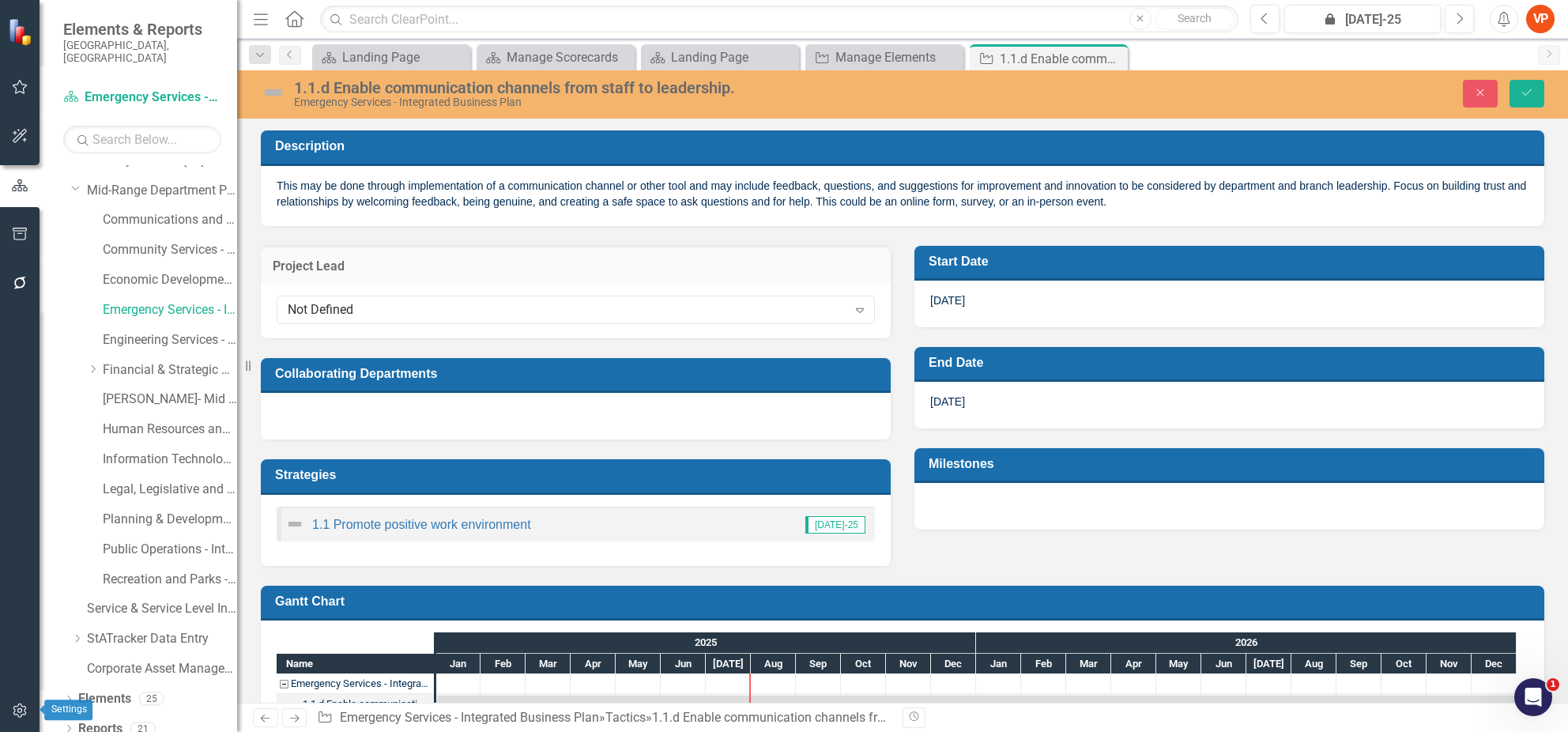
click at [14, 705] on icon "button" at bounding box center [20, 710] width 17 height 13
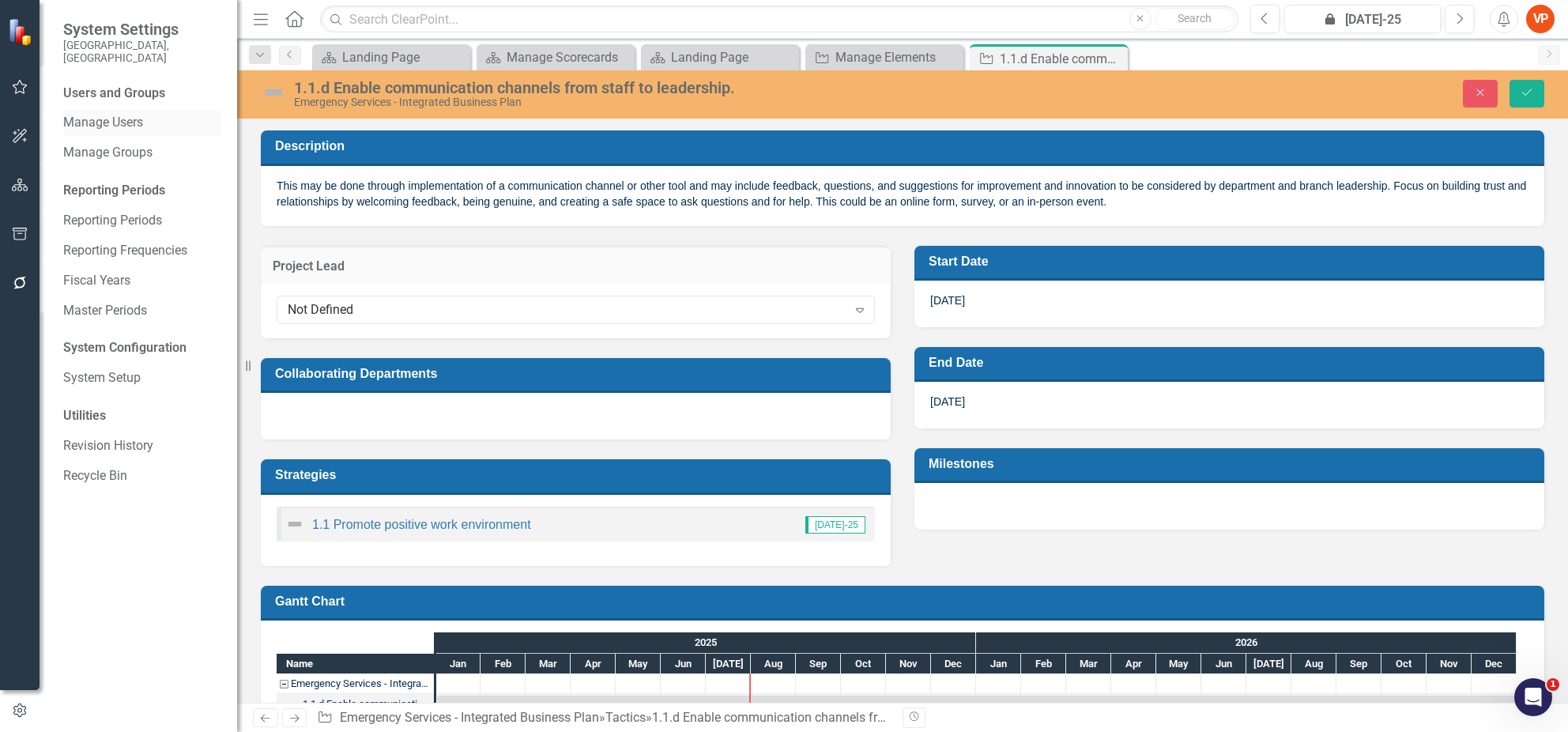
click at [106, 114] on link "Manage Users" at bounding box center [142, 123] width 158 height 18
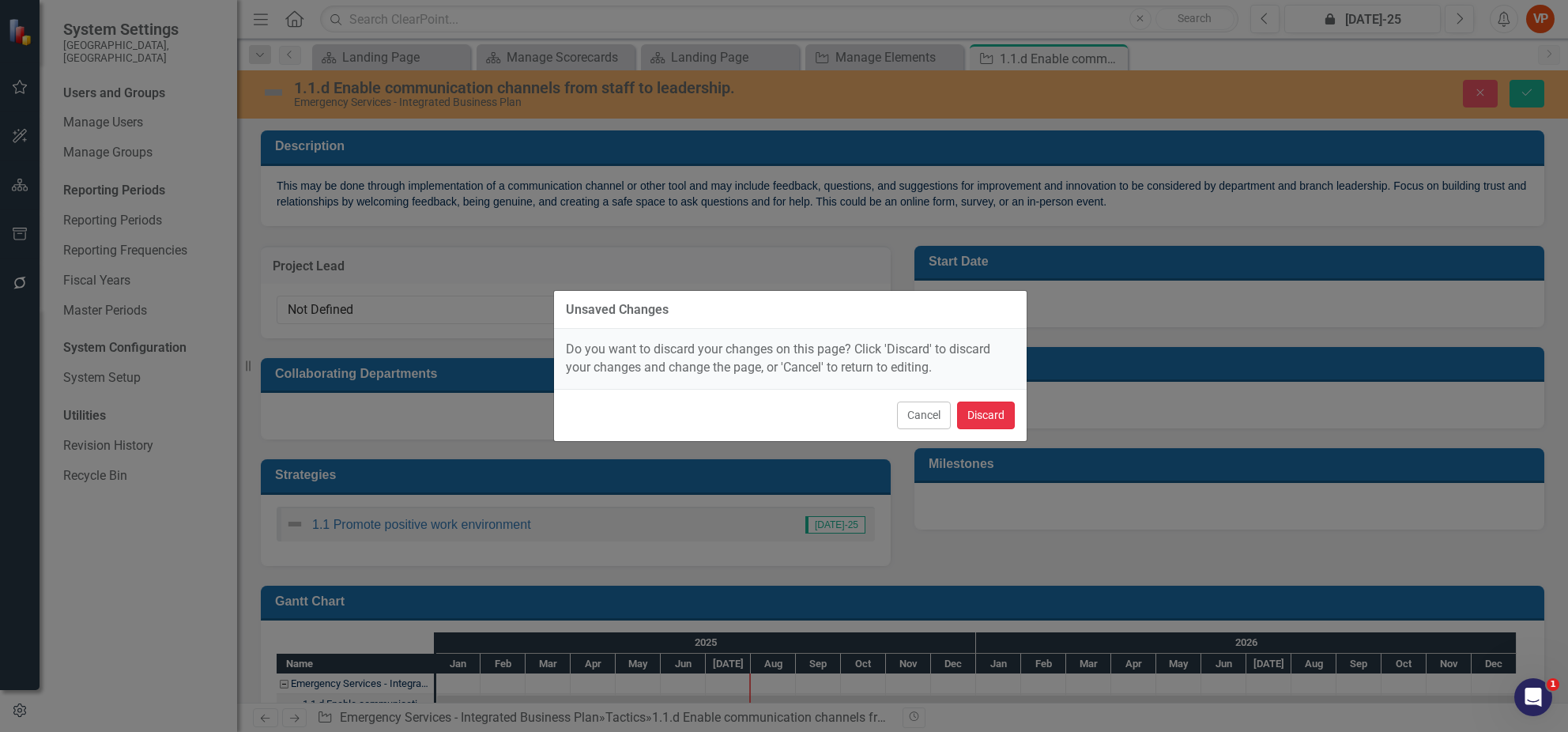
click at [984, 409] on button "Discard" at bounding box center [985, 416] width 58 height 28
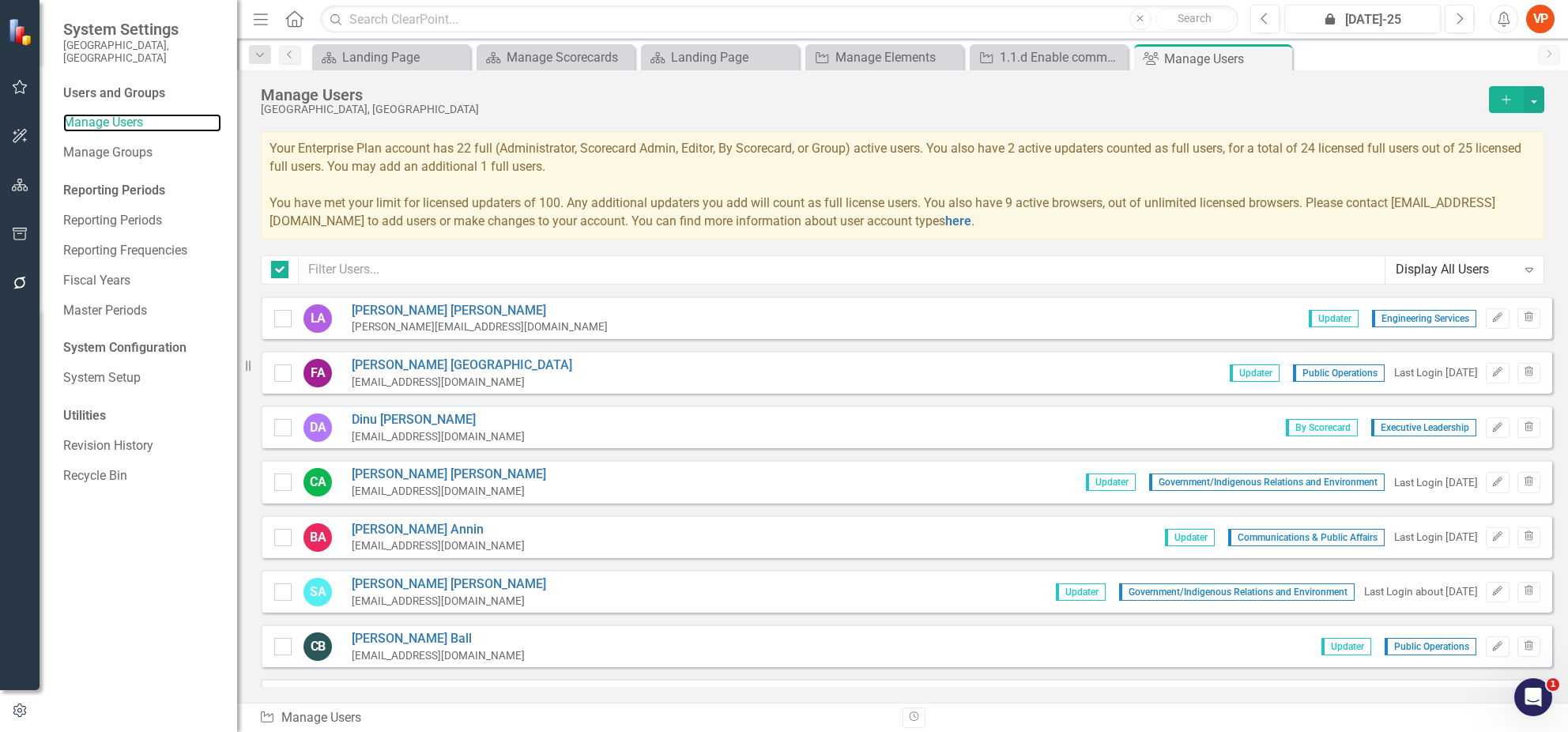
checkbox input "false"
click at [396, 272] on input "text" at bounding box center [842, 270] width 1086 height 29
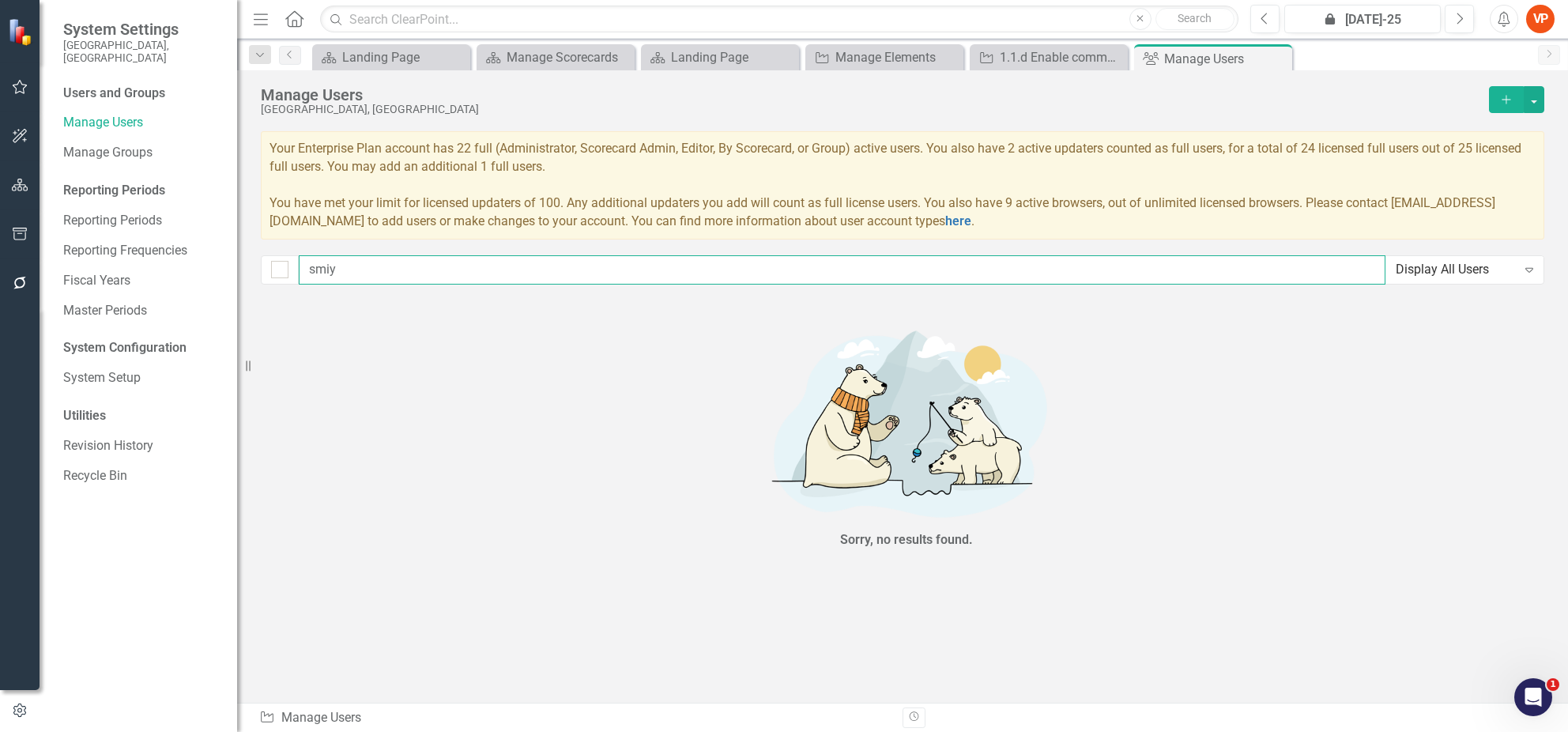
type input "smi"
checkbox input "false"
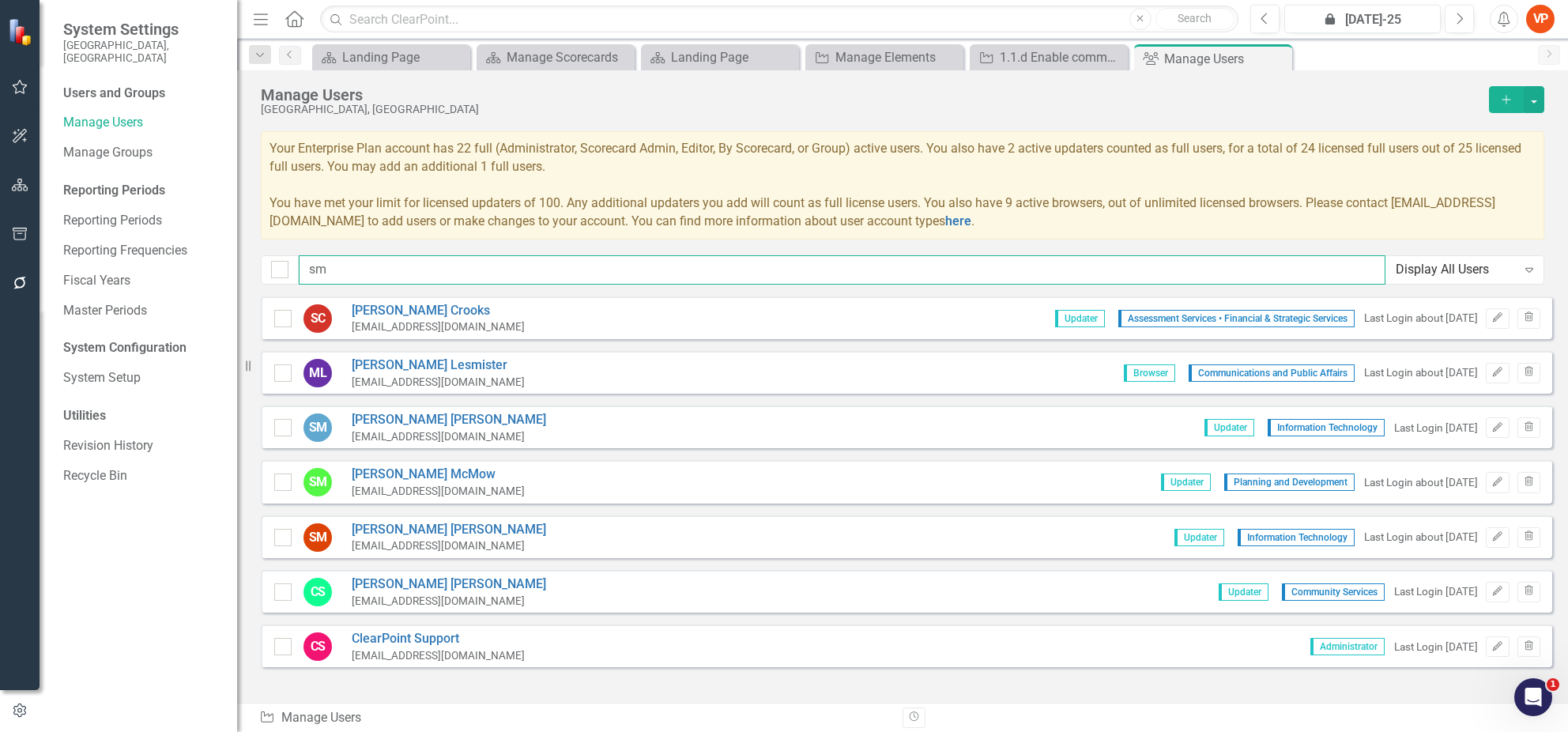
type input "s"
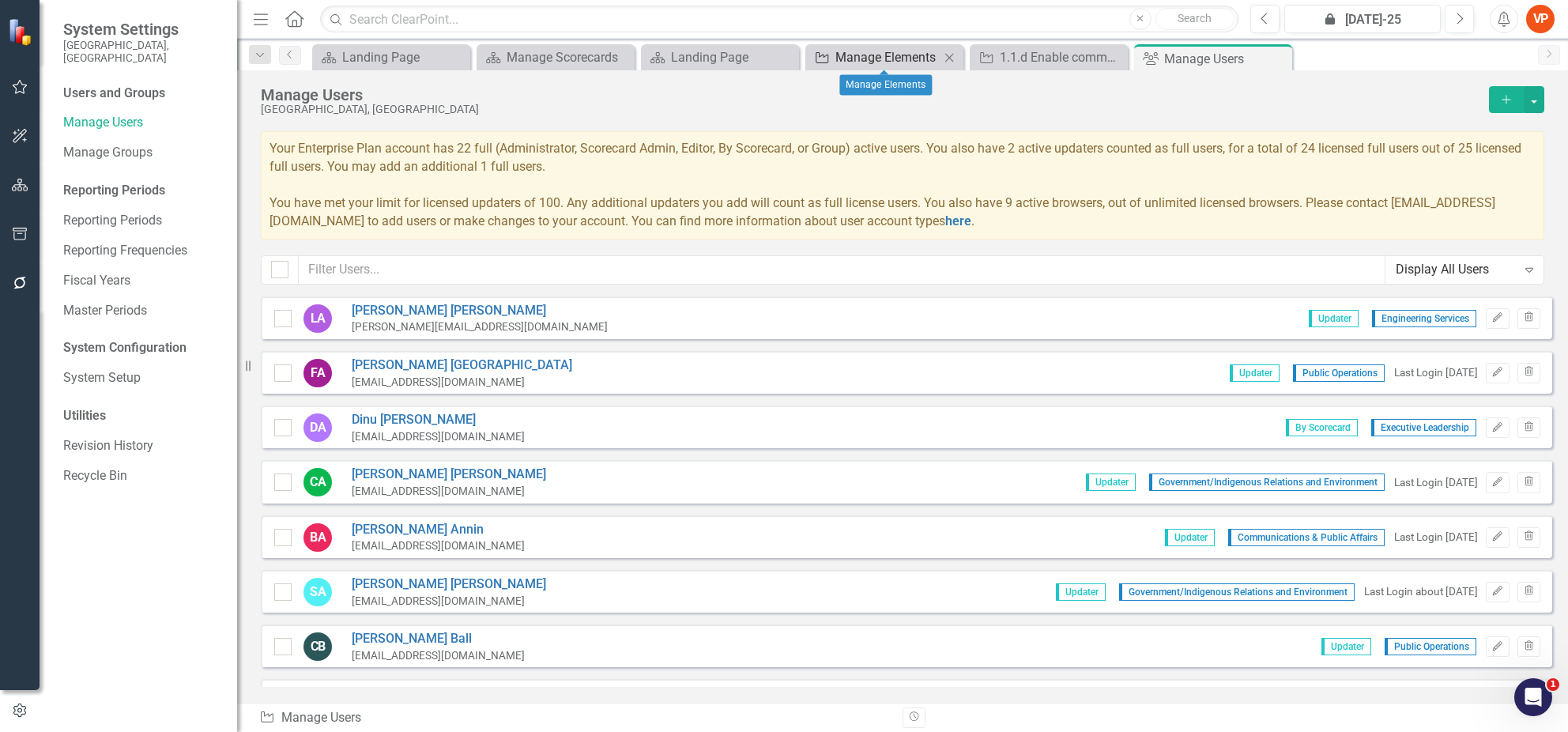
click at [863, 60] on div "Manage Elements" at bounding box center [887, 58] width 105 height 20
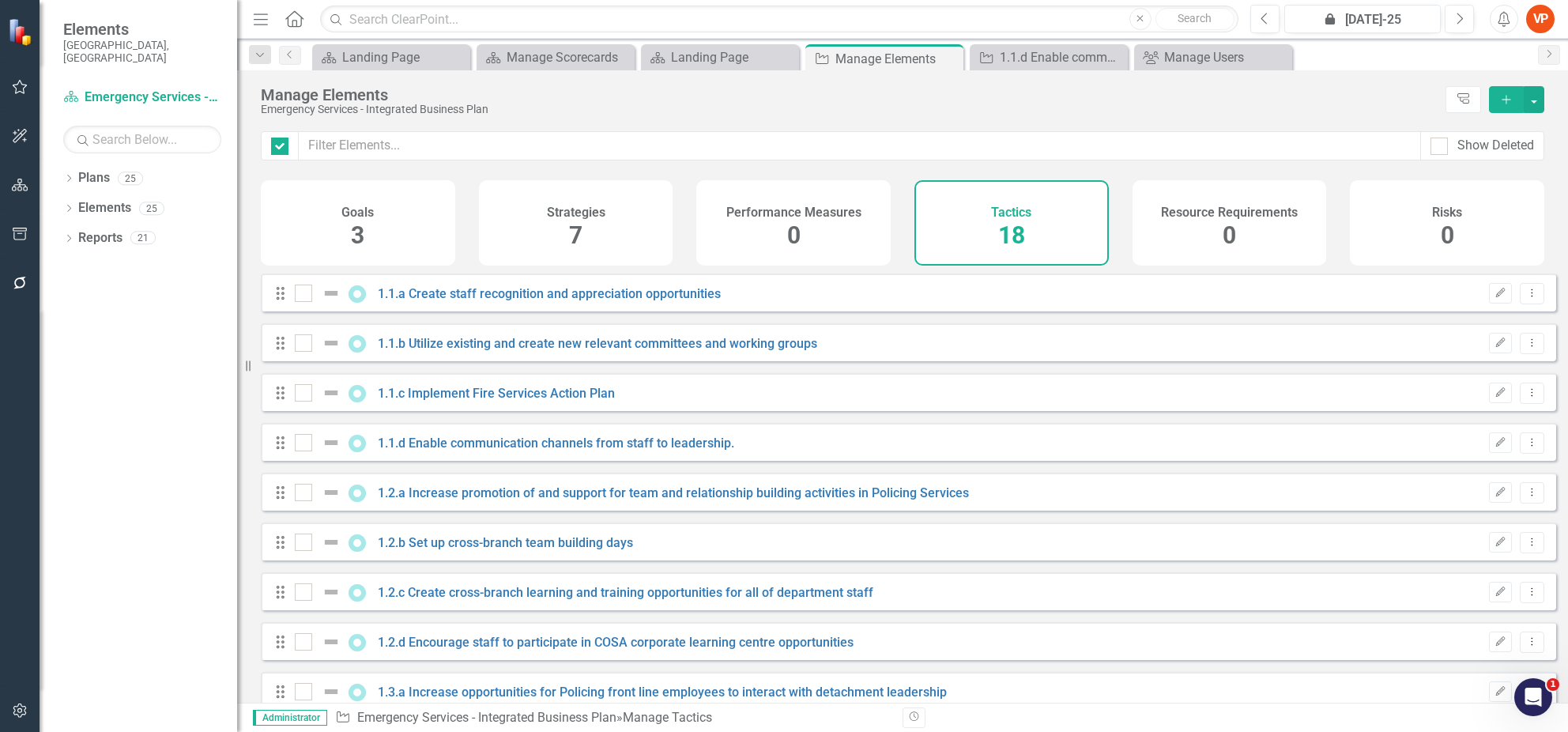
checkbox input "false"
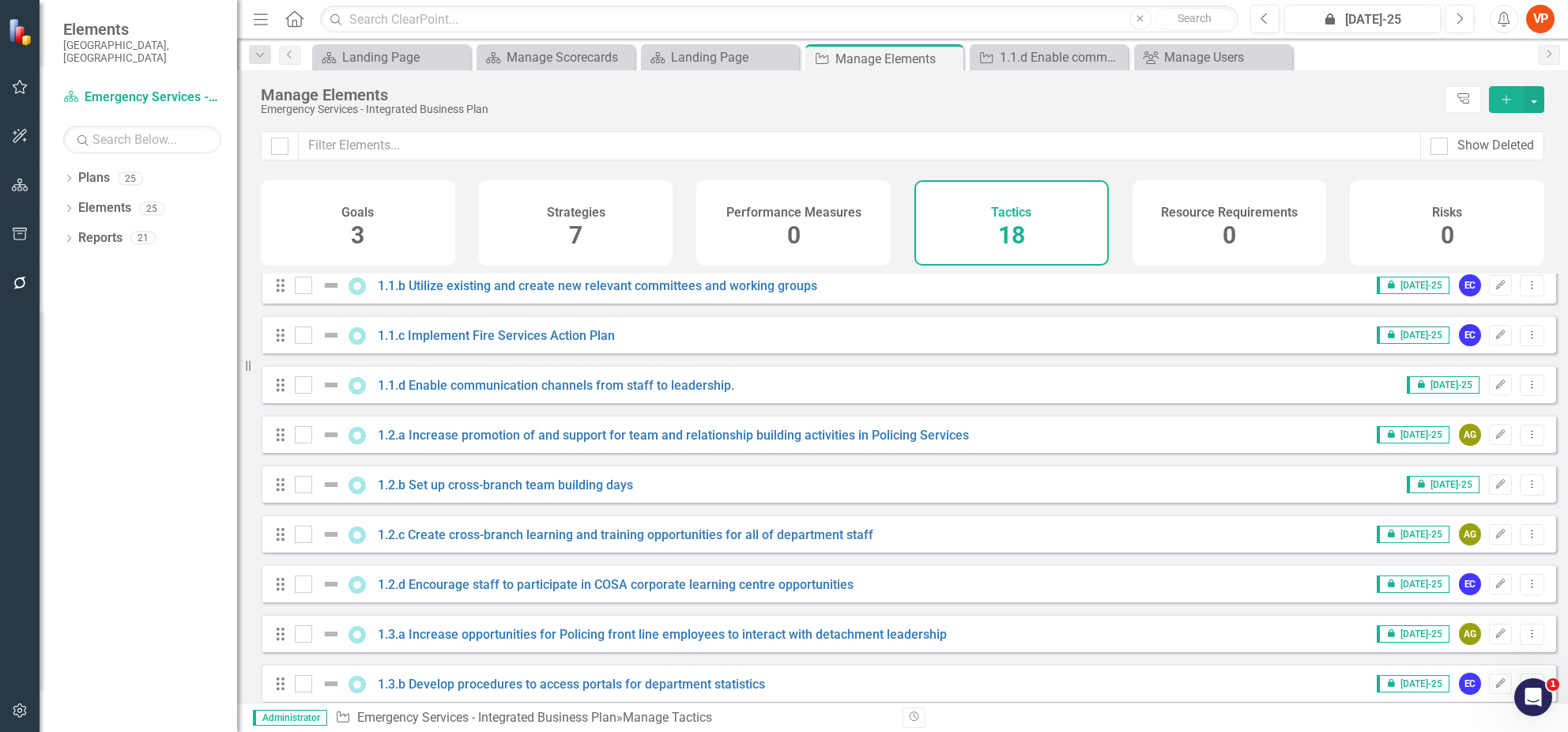
scroll to position [105, 0]
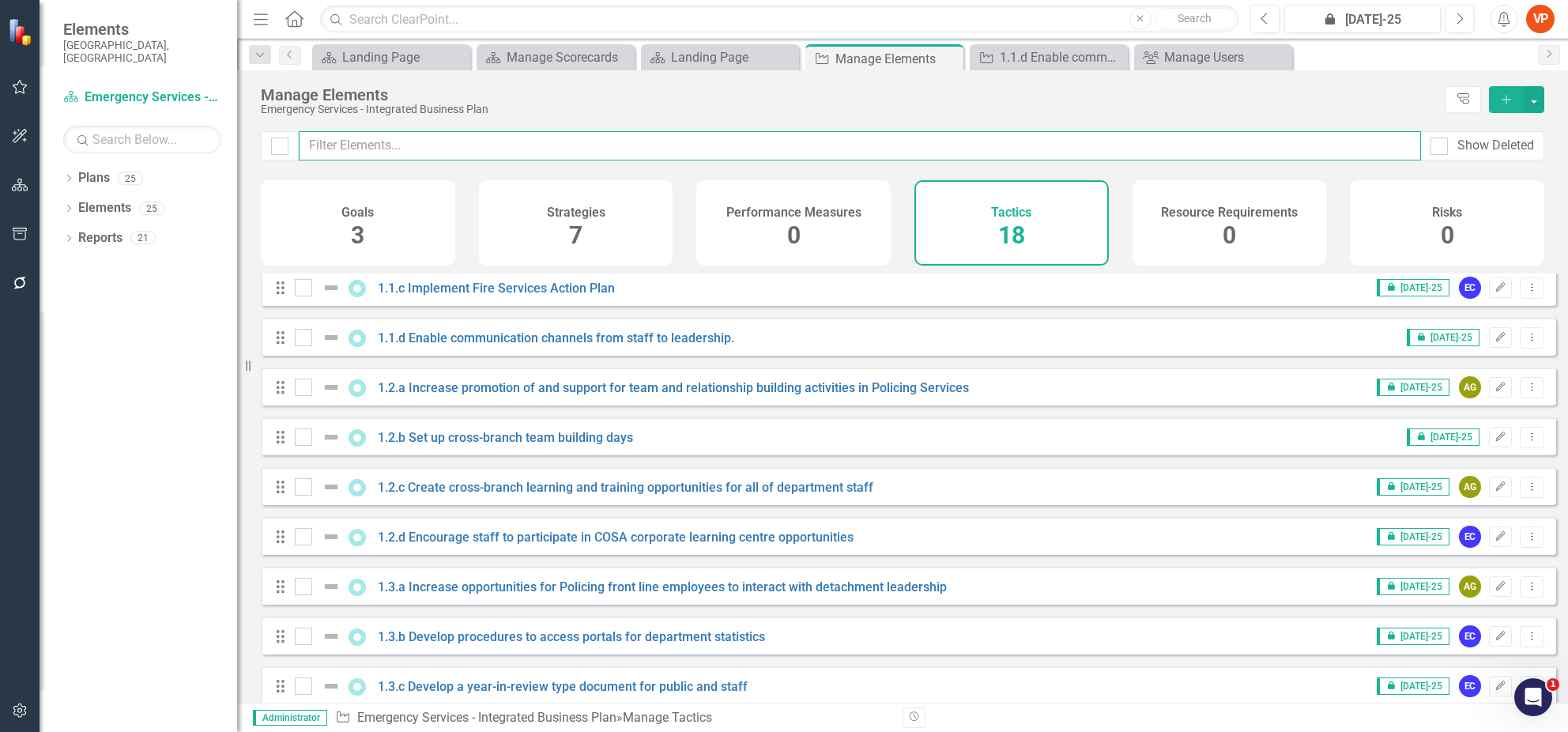
click at [488, 136] on input "text" at bounding box center [860, 146] width 1122 height 29
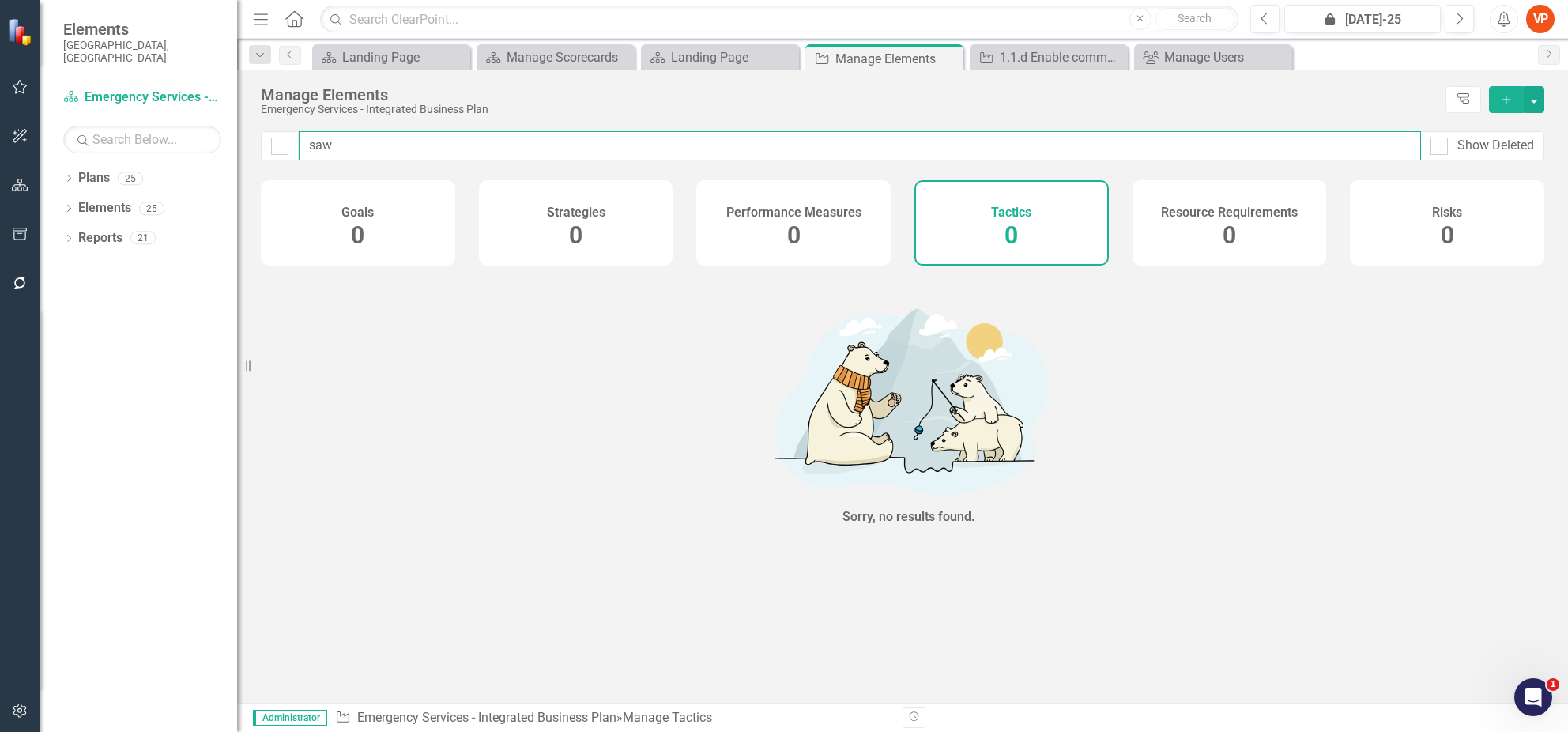
scroll to position [0, 0]
type input "sa"
checkbox input "false"
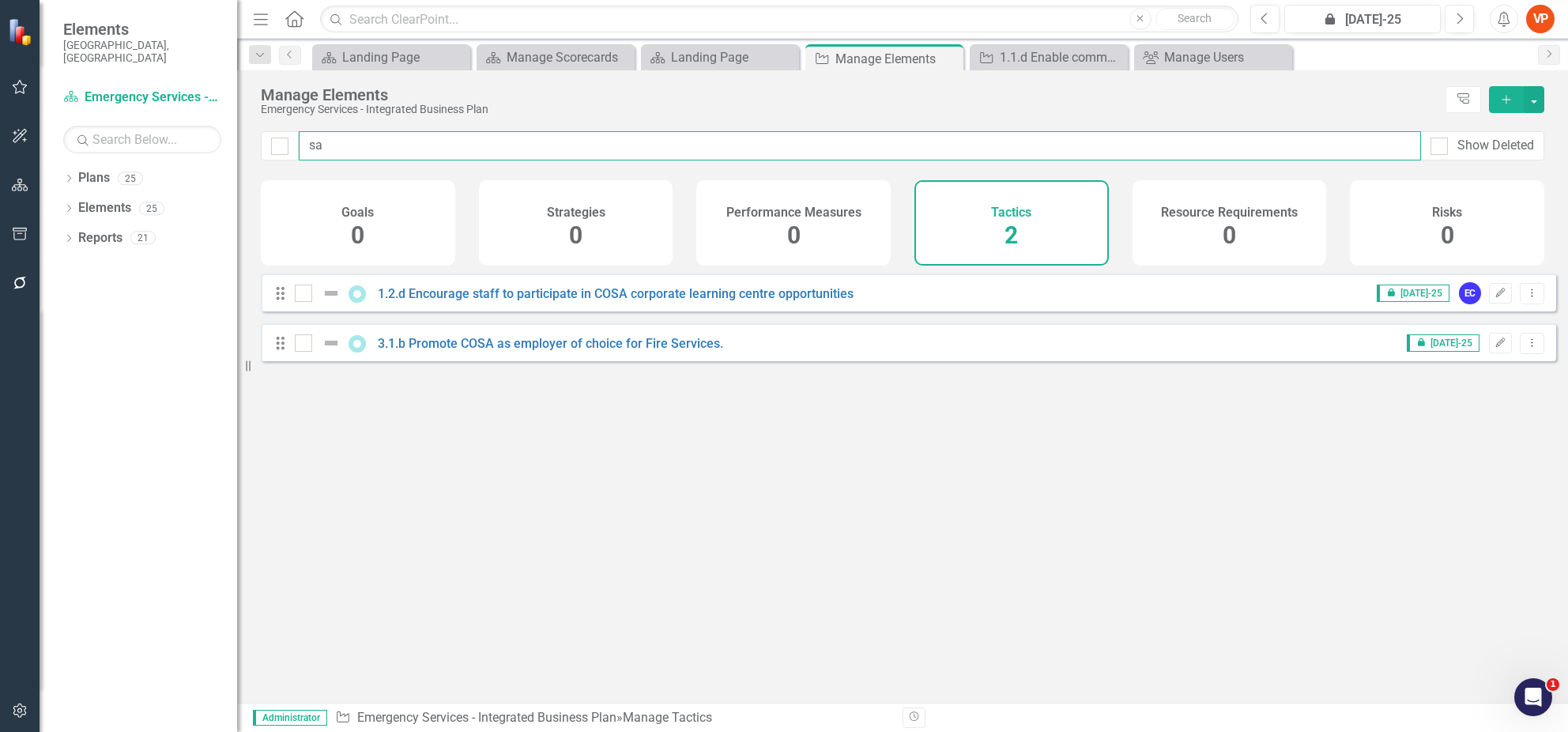
type input "s"
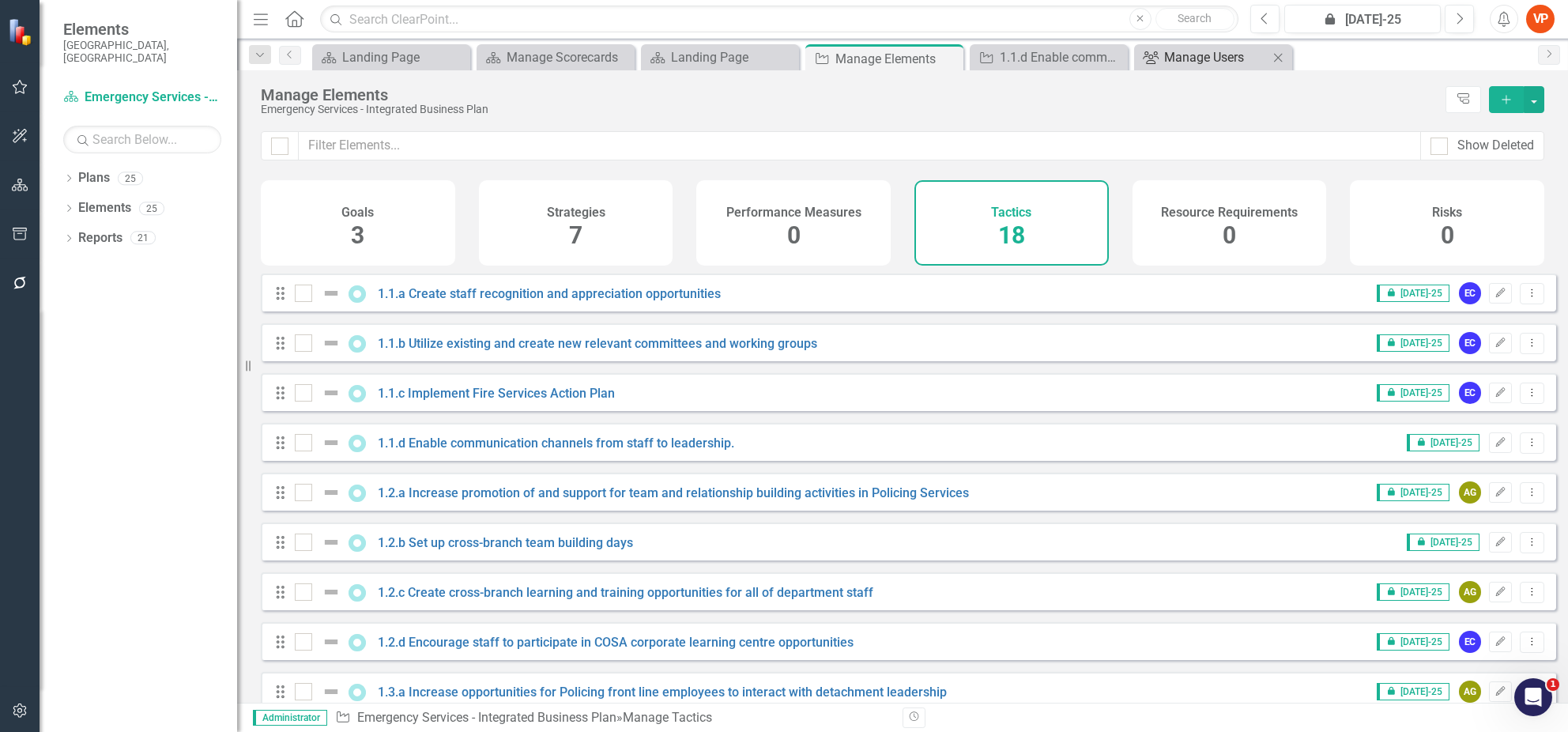
click at [1220, 58] on div "Manage Users" at bounding box center [1217, 58] width 105 height 20
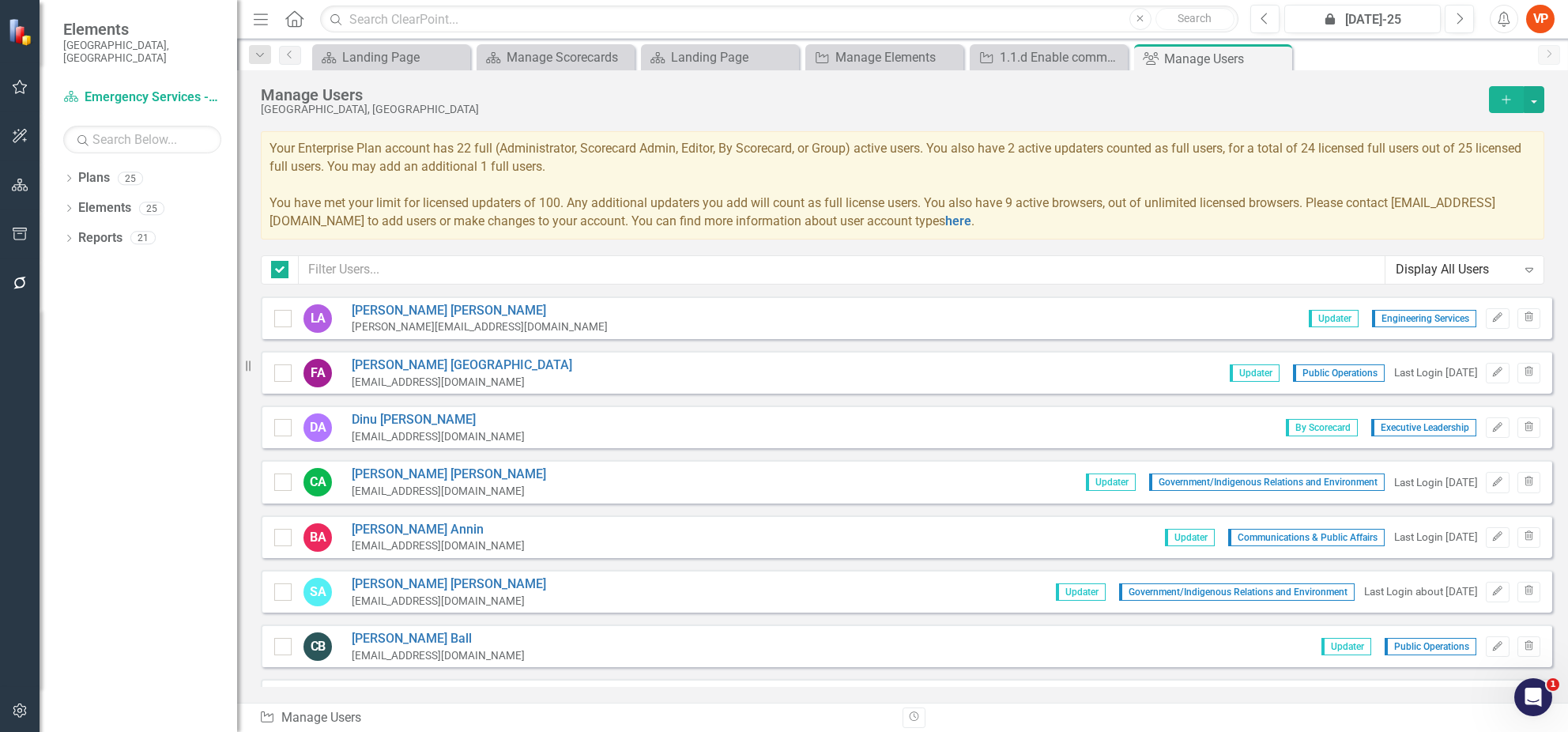
checkbox input "false"
click at [390, 261] on input "text" at bounding box center [842, 270] width 1086 height 29
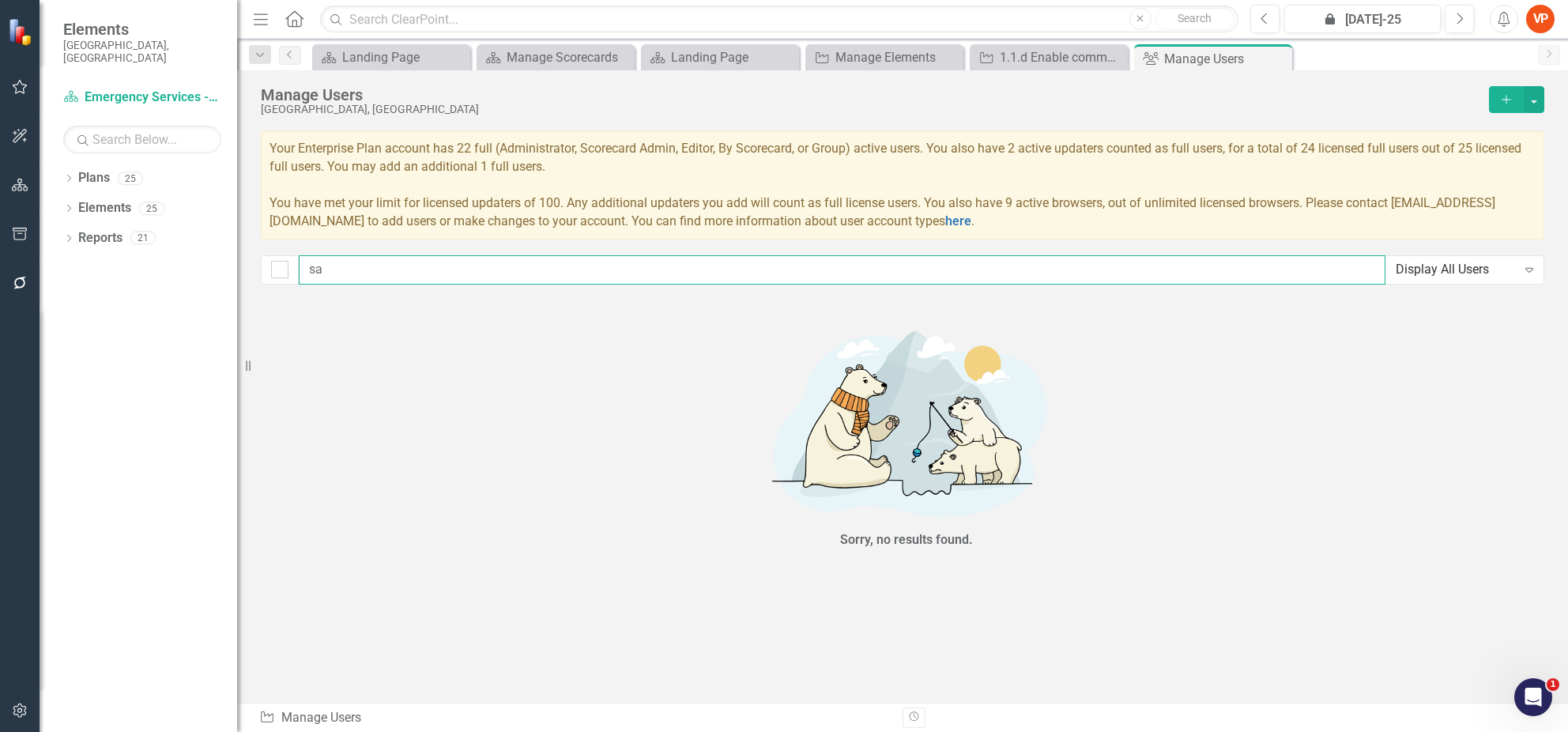
type input "s"
type input "le"
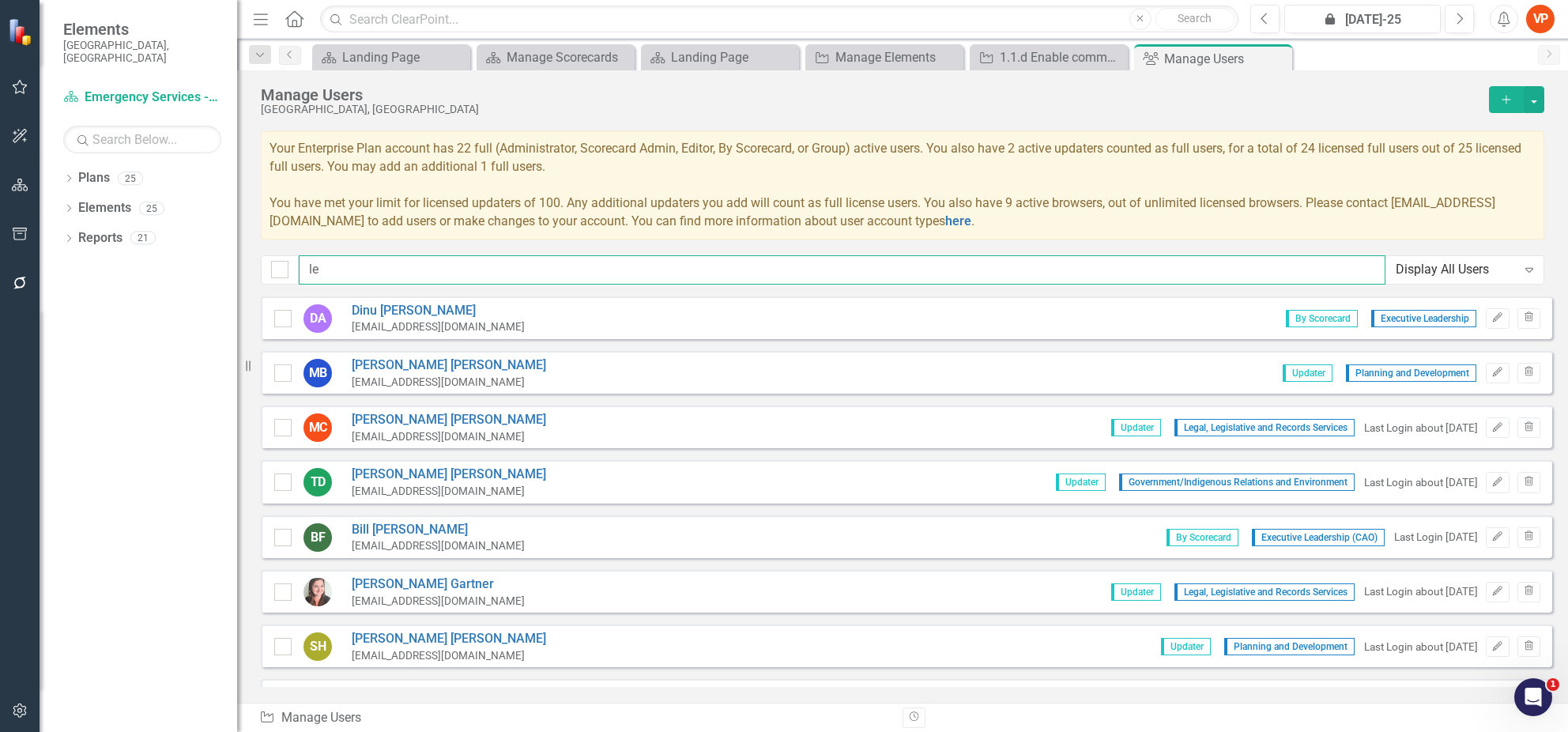
checkbox input "false"
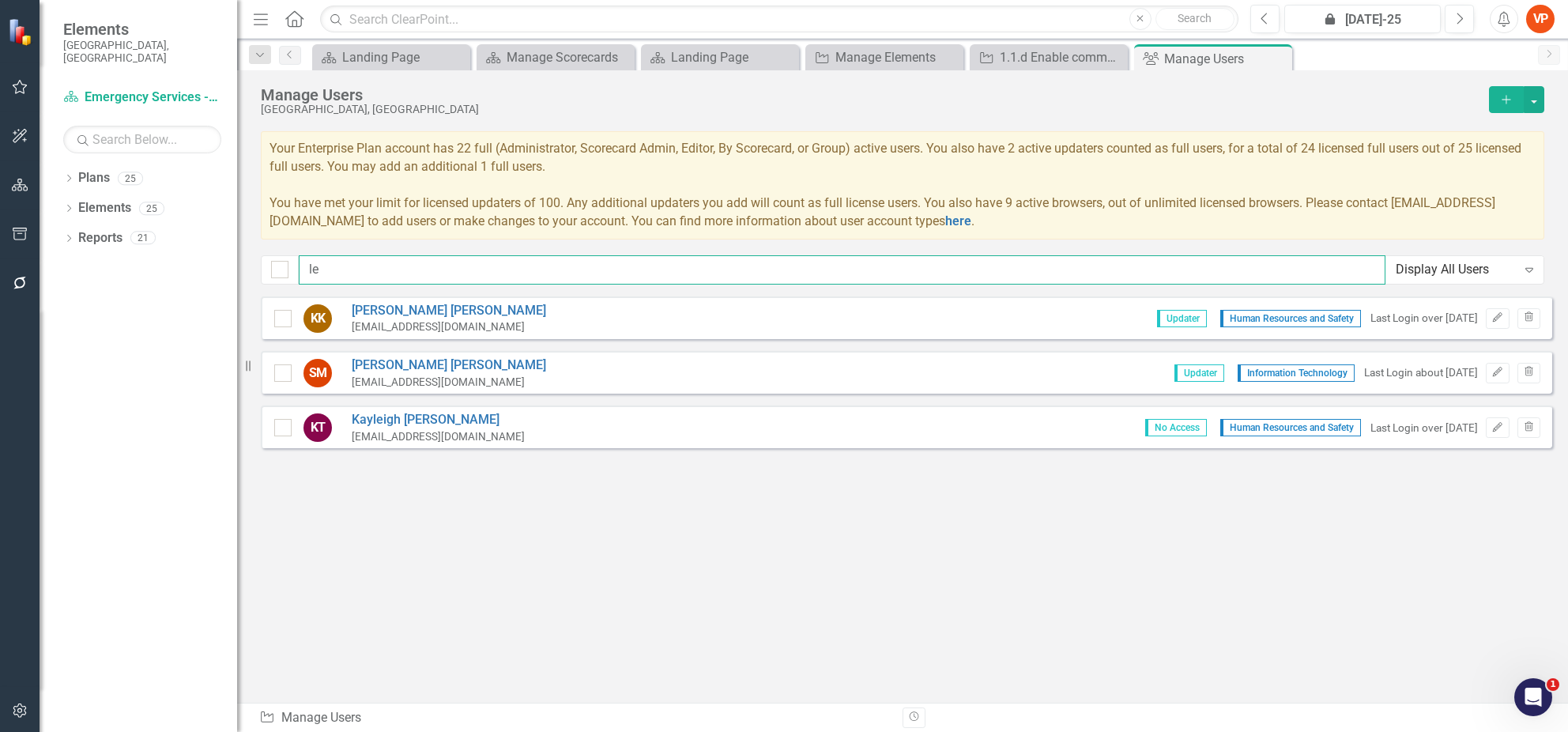
type input "l"
